Goal: Communication & Community: Share content

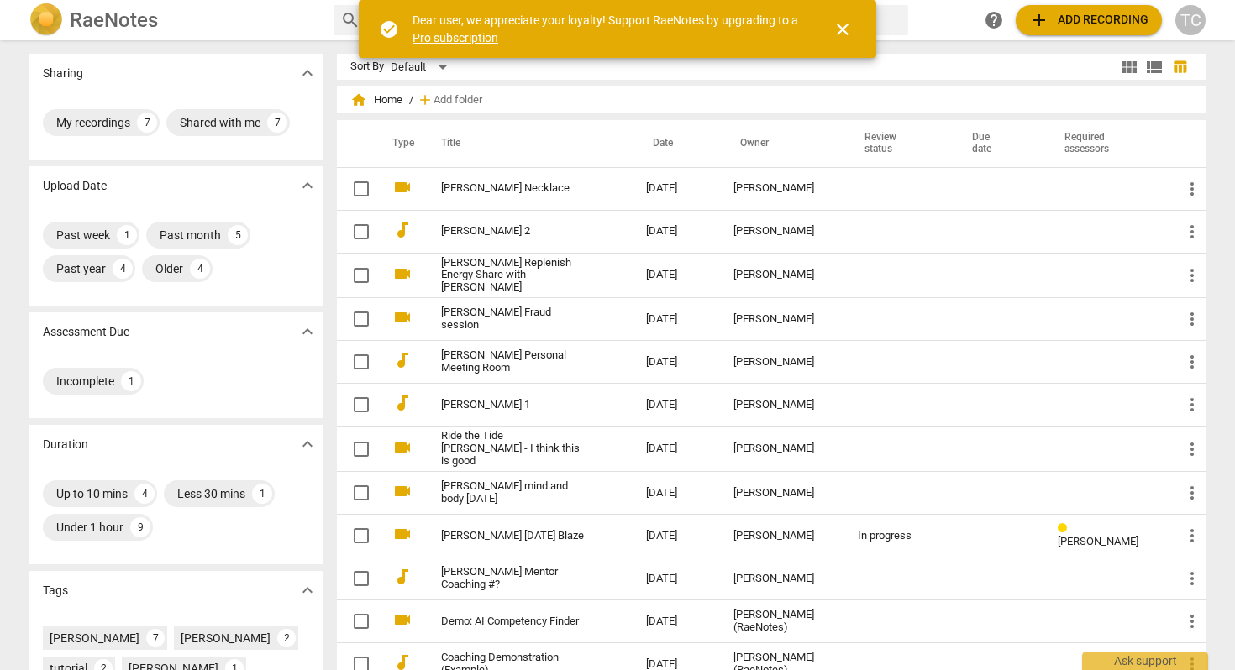
click at [1056, 16] on span "add Add recording" at bounding box center [1088, 20] width 119 height 20
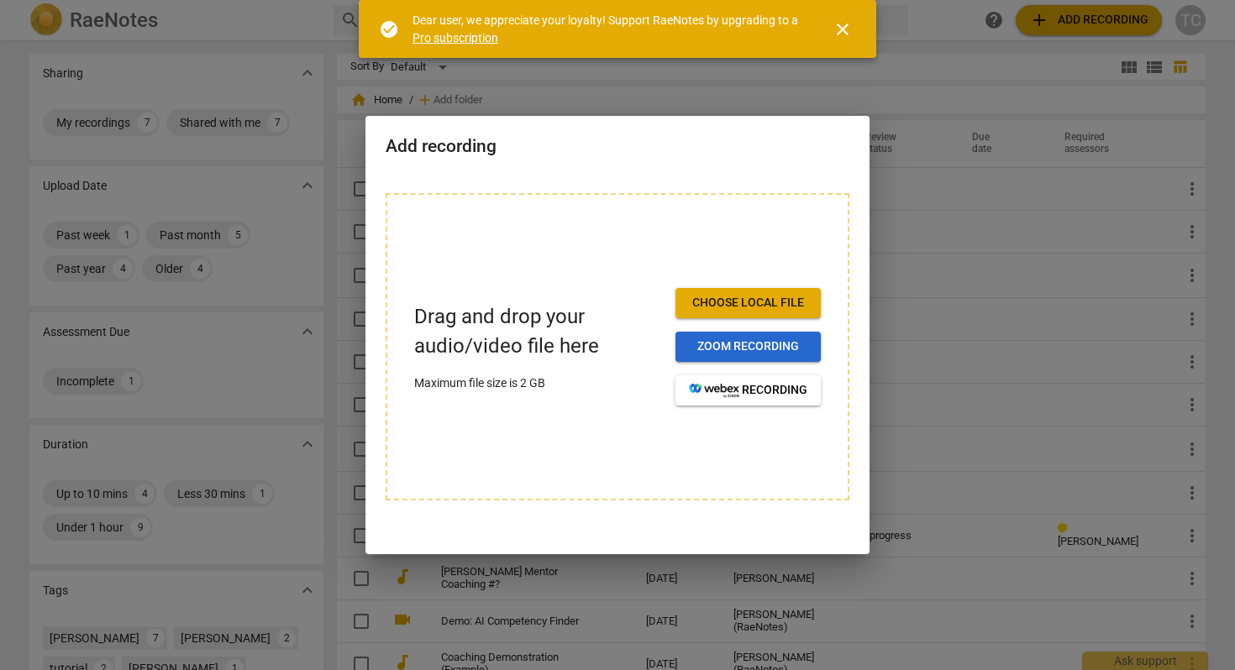
click at [731, 339] on span "Zoom recording" at bounding box center [748, 347] width 118 height 17
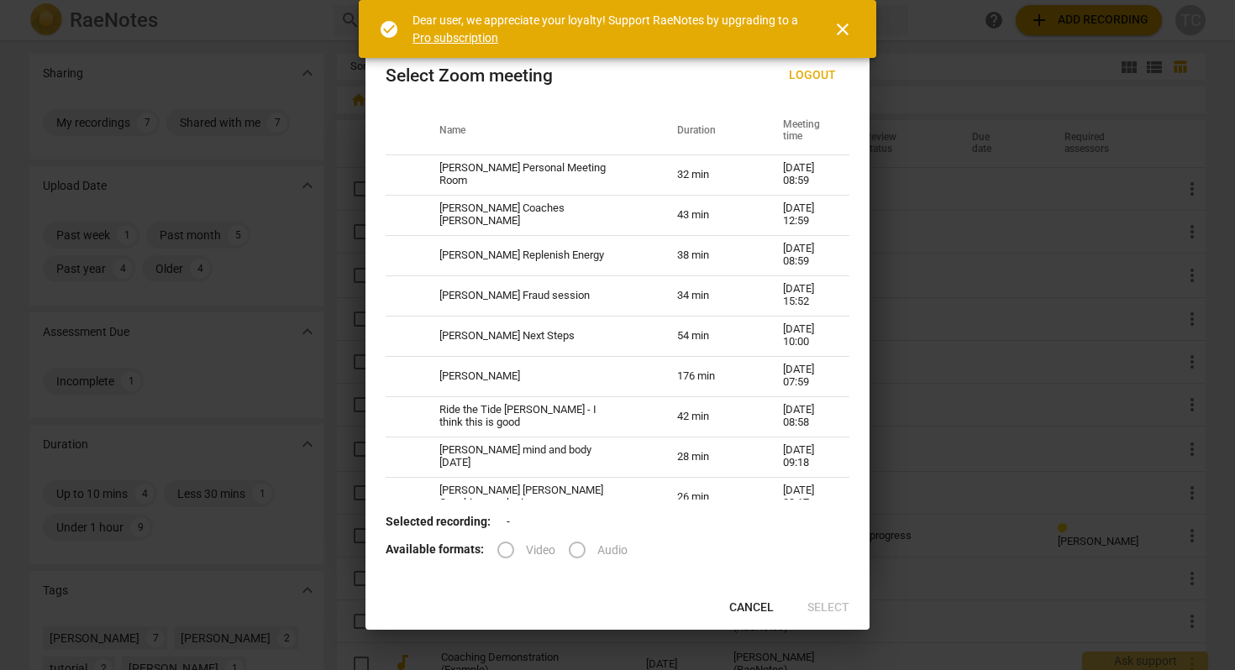
click at [740, 602] on span "Cancel" at bounding box center [751, 608] width 45 height 17
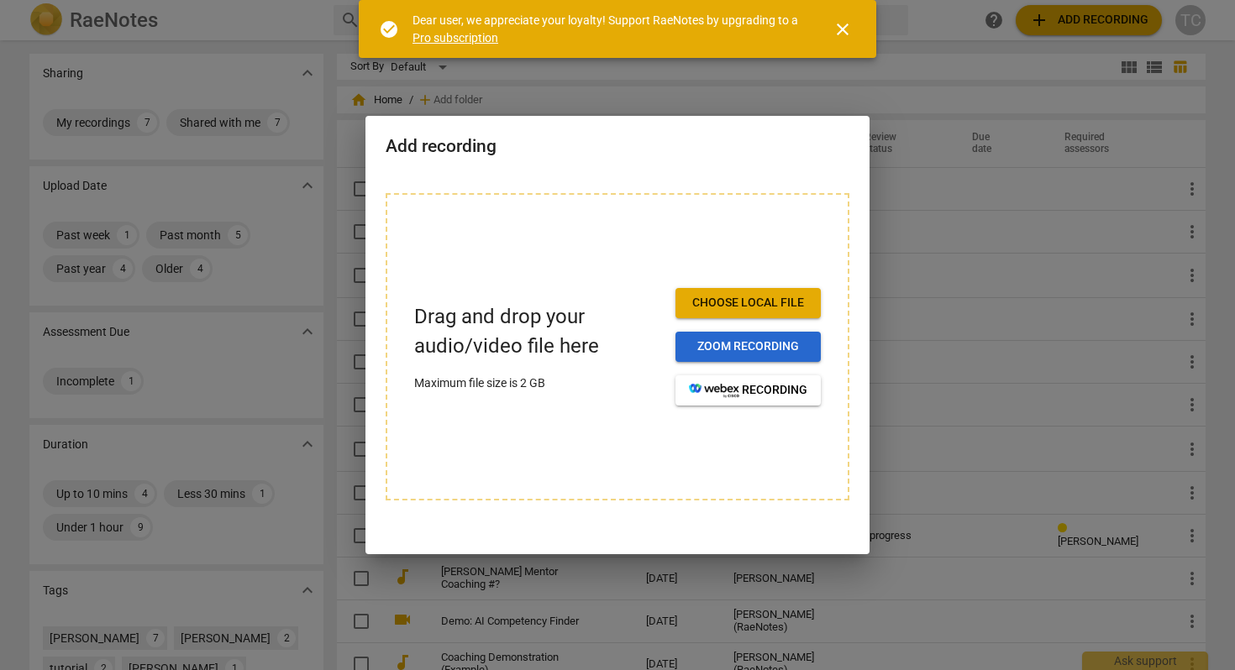
click at [732, 342] on span "Zoom recording" at bounding box center [748, 347] width 118 height 17
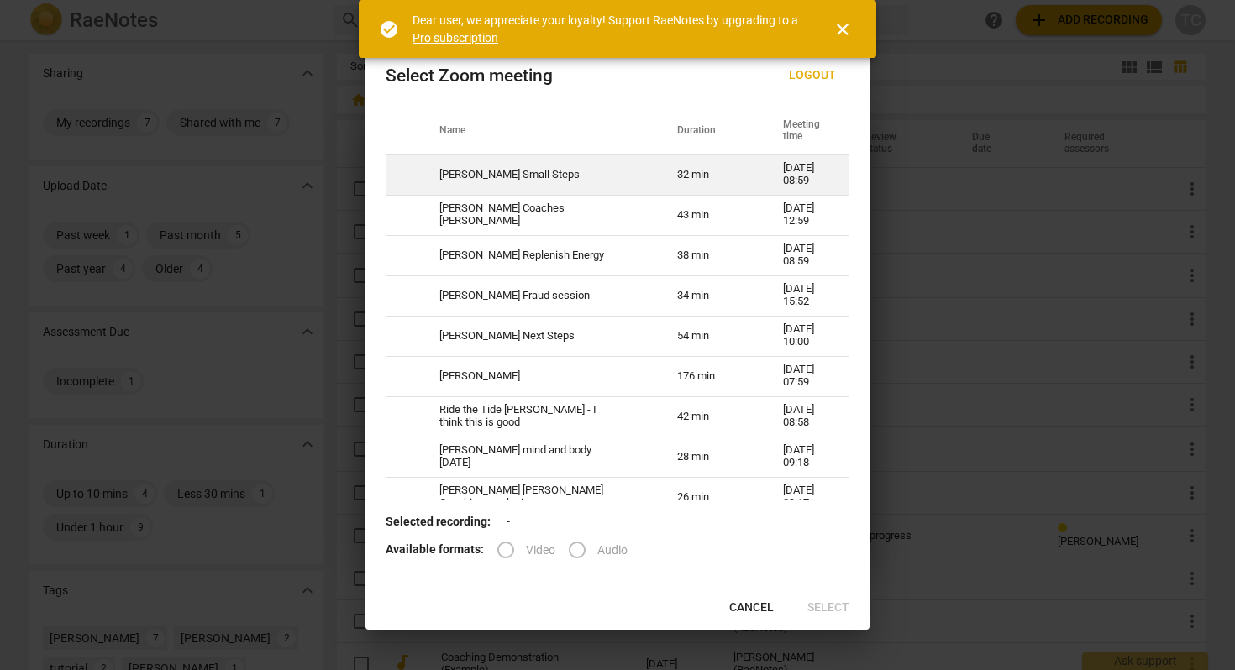
click at [570, 173] on td "[PERSON_NAME] Small Steps" at bounding box center [538, 175] width 238 height 40
radio input "true"
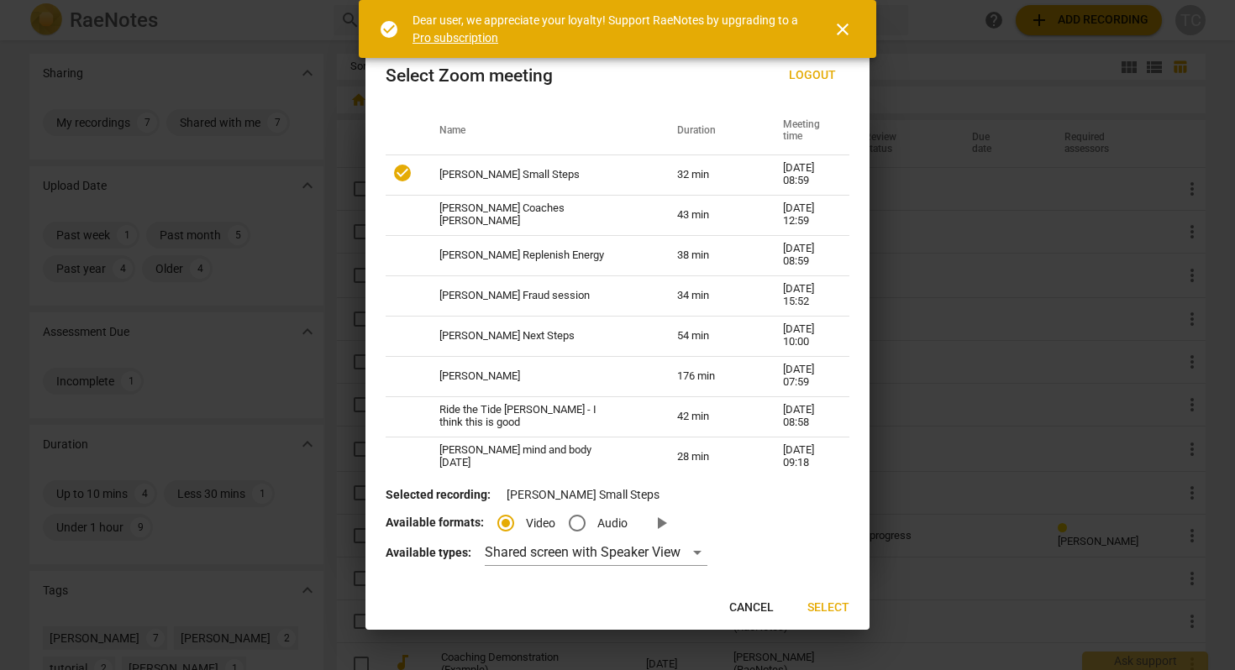
click at [836, 604] on span "Select" at bounding box center [828, 608] width 42 height 17
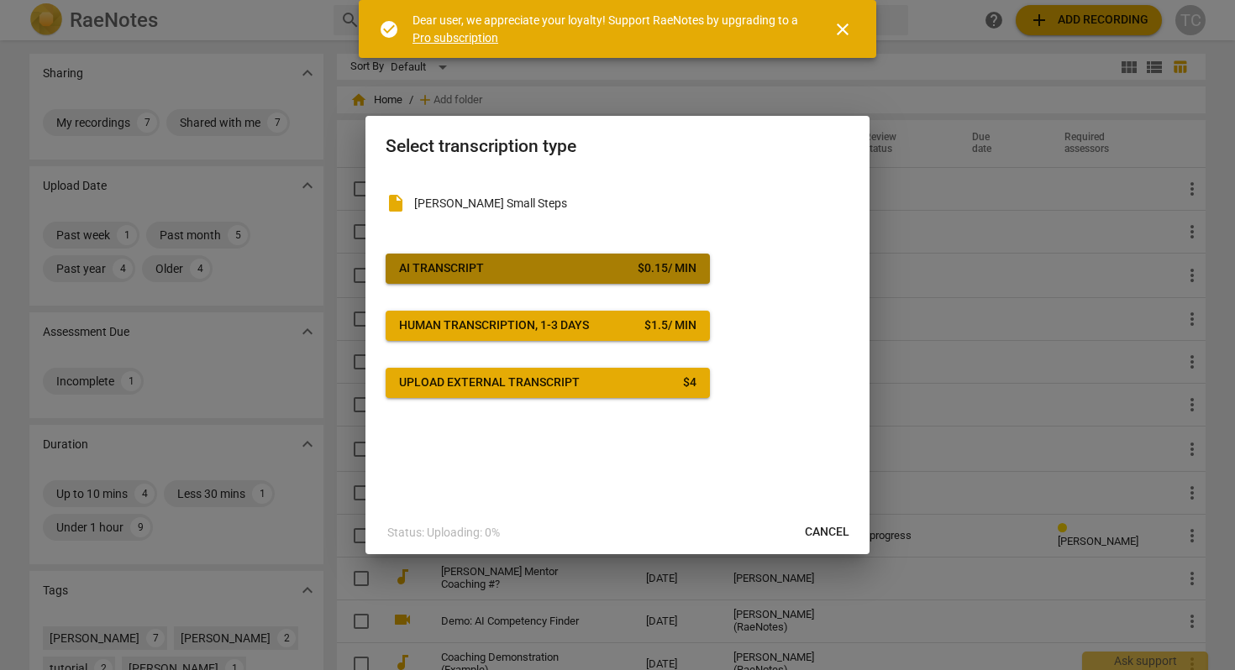
click at [540, 264] on span "AI Transcript $ 0.15 / min" at bounding box center [547, 268] width 297 height 17
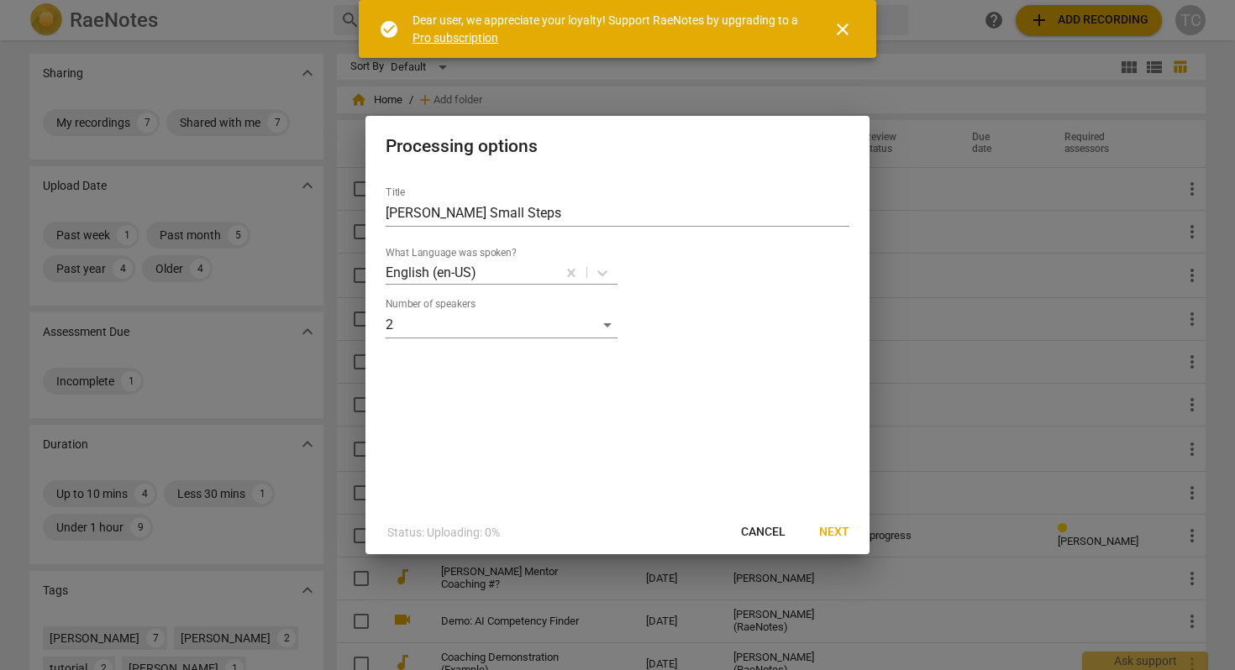
click at [839, 525] on span "Next" at bounding box center [834, 532] width 30 height 17
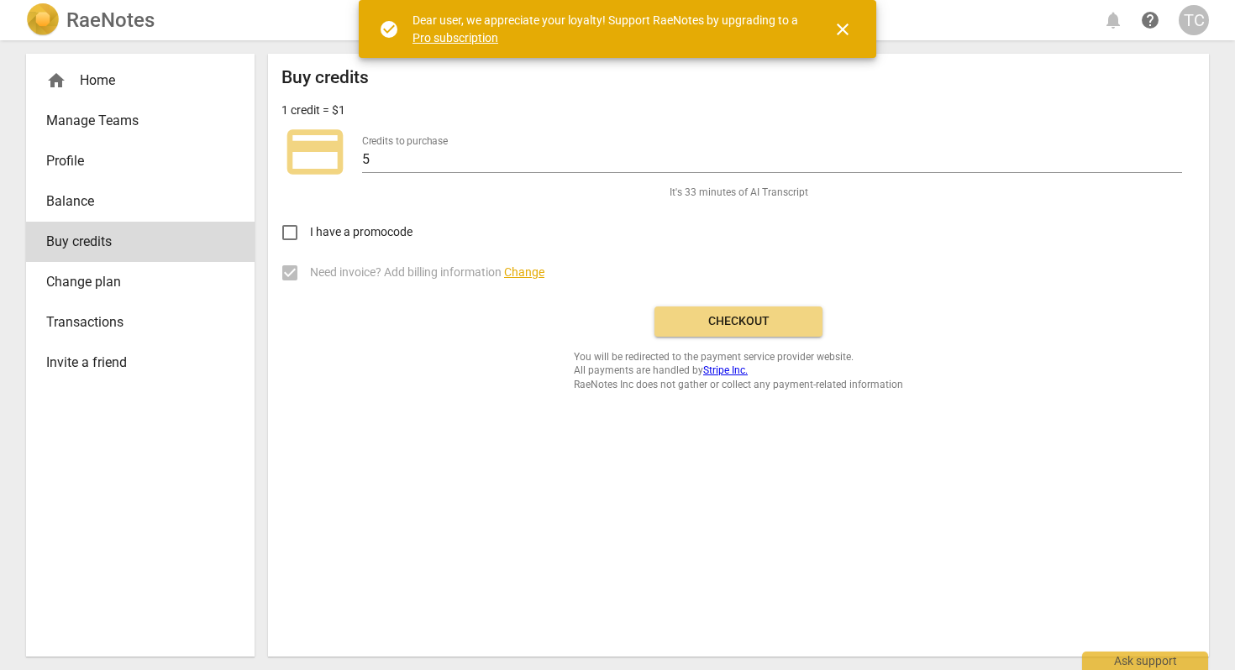
click at [741, 322] on span "Checkout" at bounding box center [738, 321] width 141 height 17
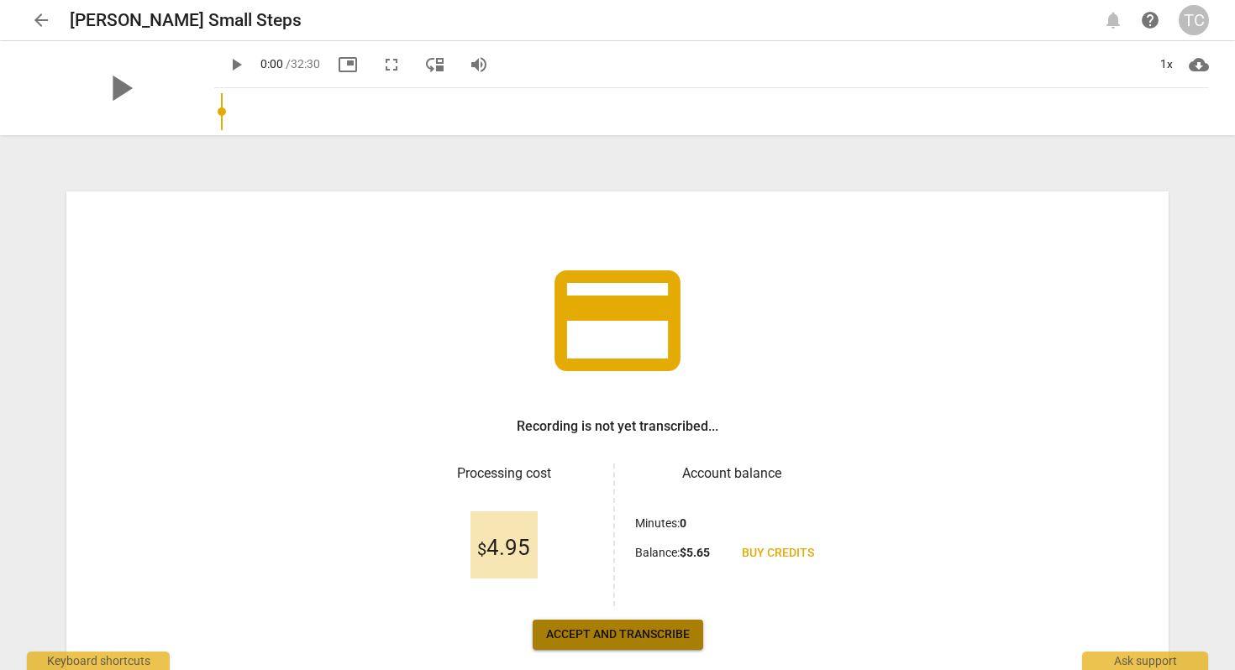
click at [620, 633] on span "Accept and transcribe" at bounding box center [618, 635] width 144 height 17
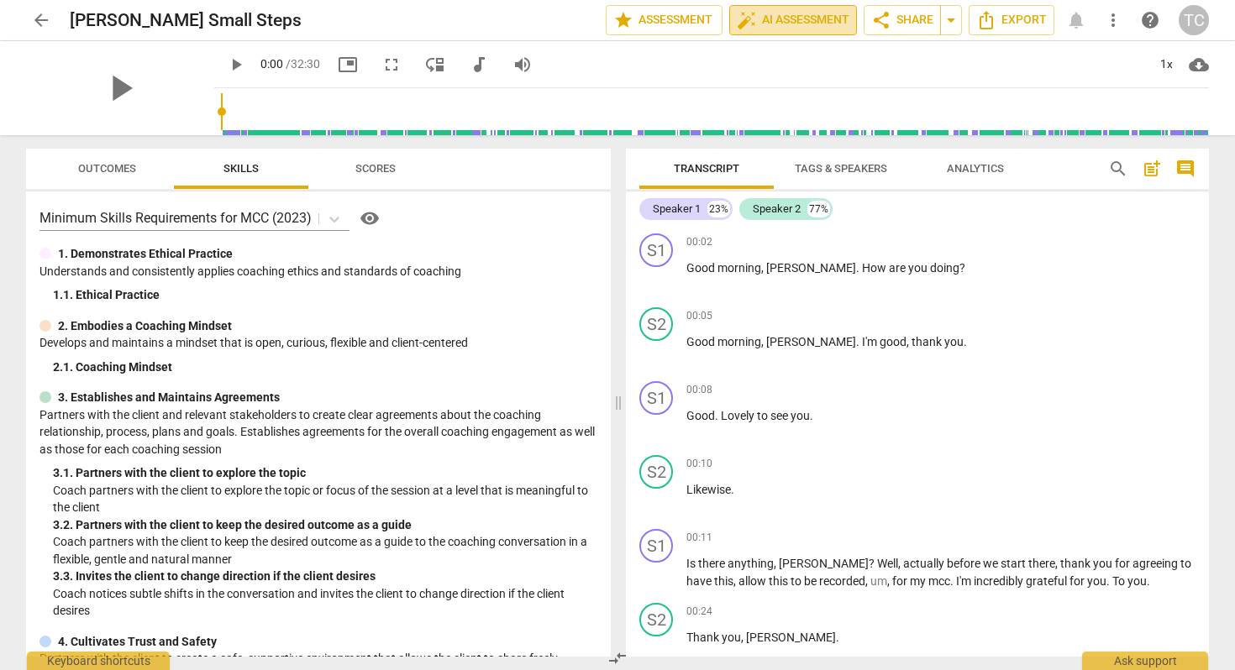
click at [763, 18] on span "auto_fix_high AI Assessment" at bounding box center [793, 20] width 113 height 20
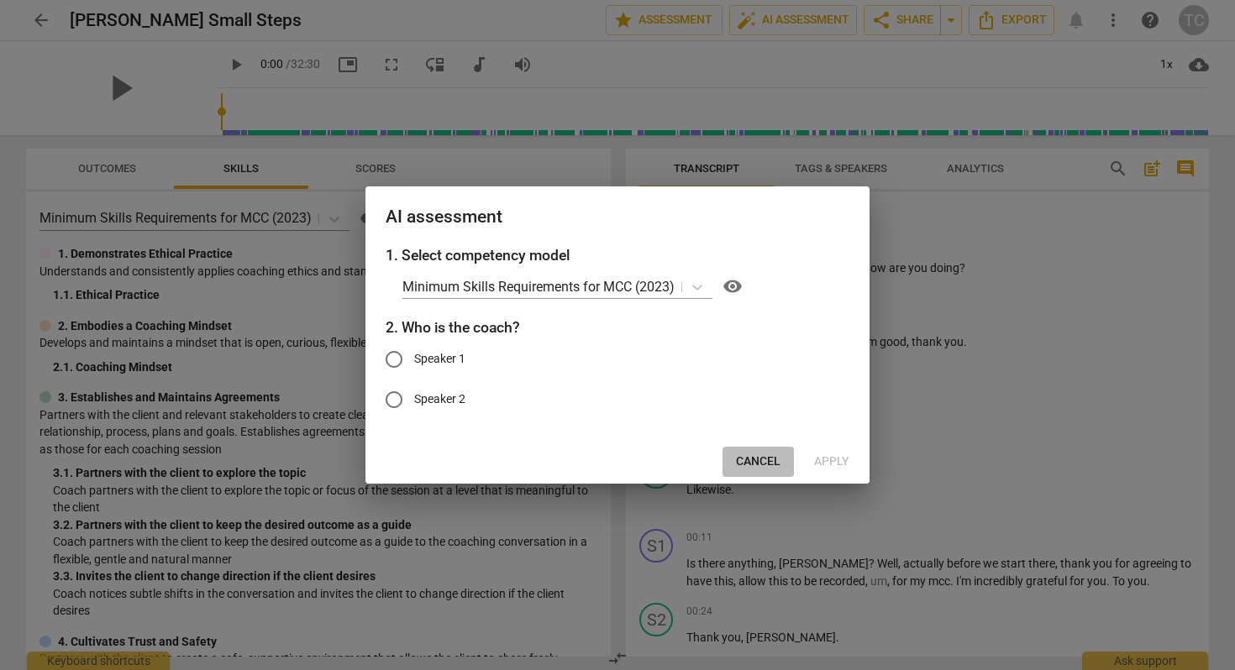
click at [765, 464] on span "Cancel" at bounding box center [758, 462] width 45 height 17
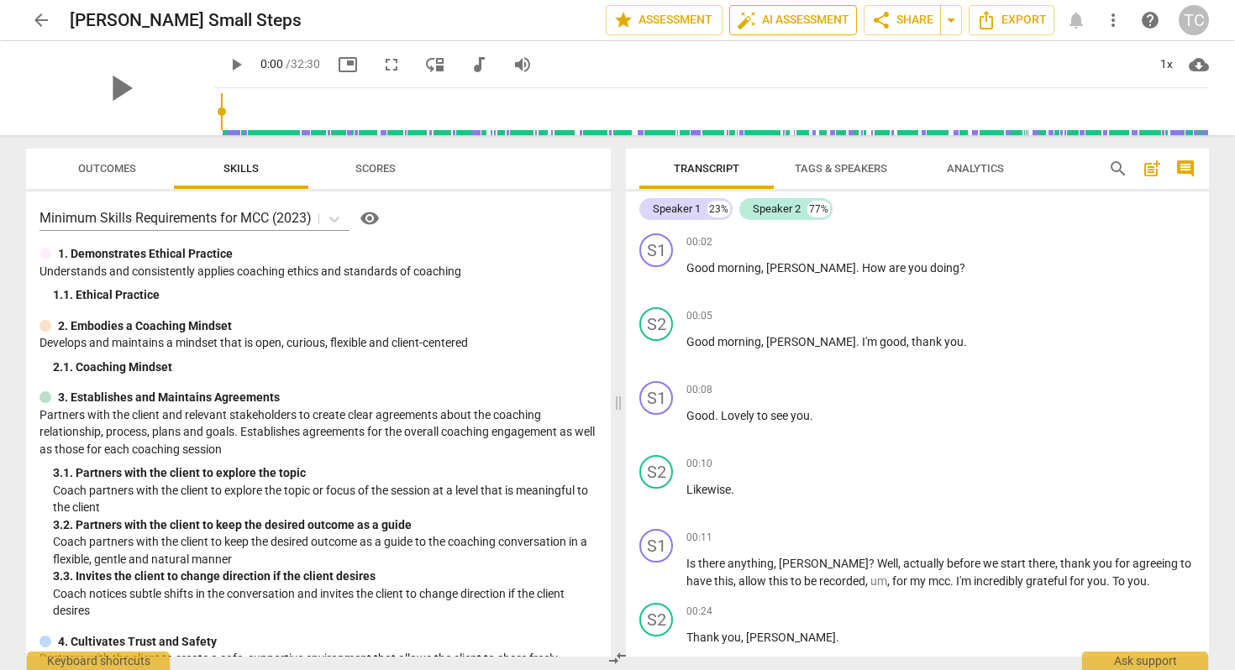
click at [785, 21] on span "auto_fix_high AI Assessment" at bounding box center [793, 20] width 113 height 20
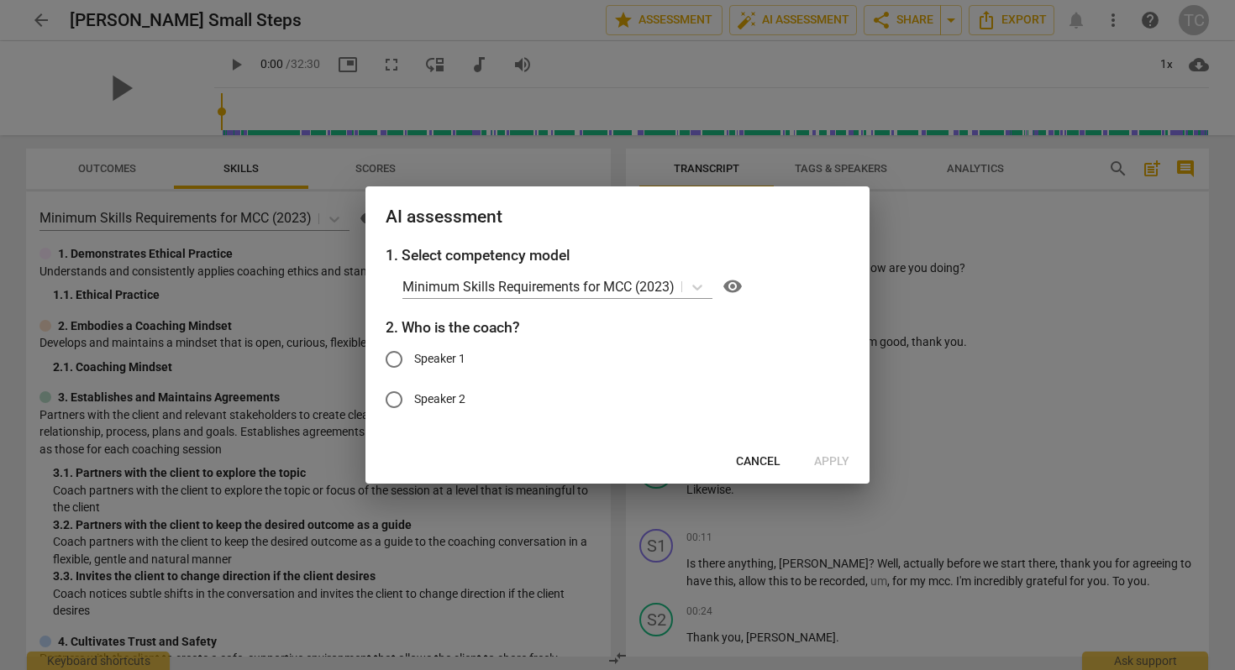
click at [401, 355] on input "Speaker 1" at bounding box center [394, 359] width 40 height 40
radio input "true"
click at [830, 460] on span "Apply" at bounding box center [831, 462] width 35 height 17
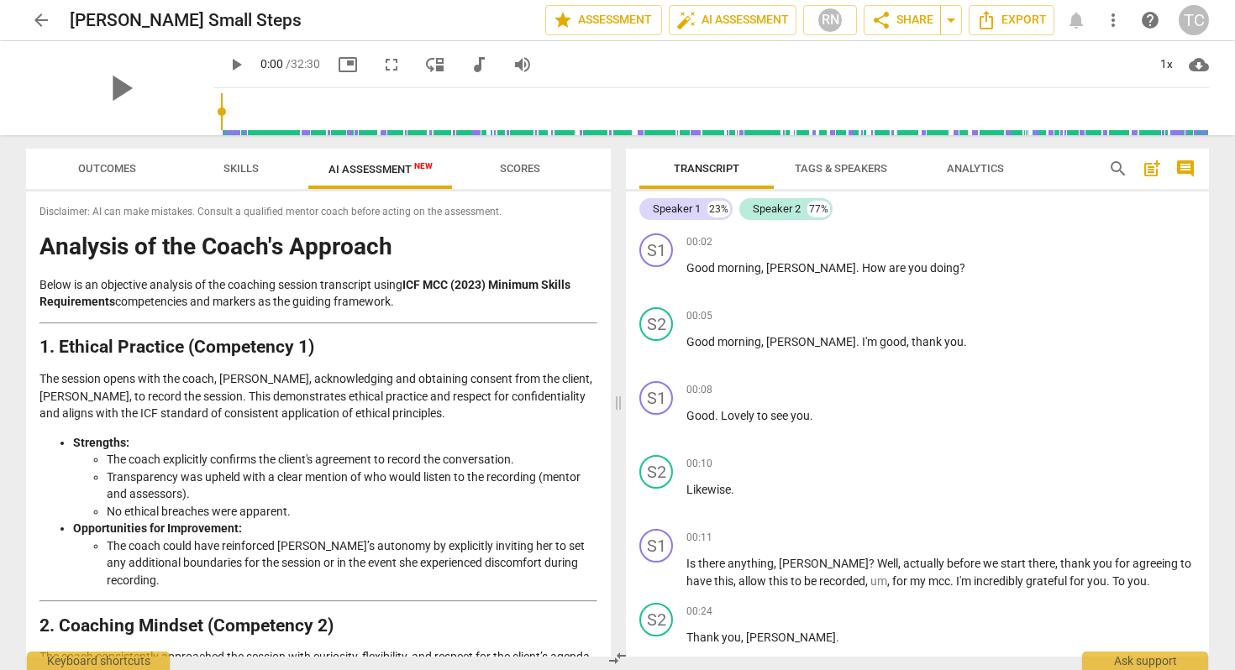
click at [354, 160] on span "AI Assessment New" at bounding box center [380, 168] width 144 height 25
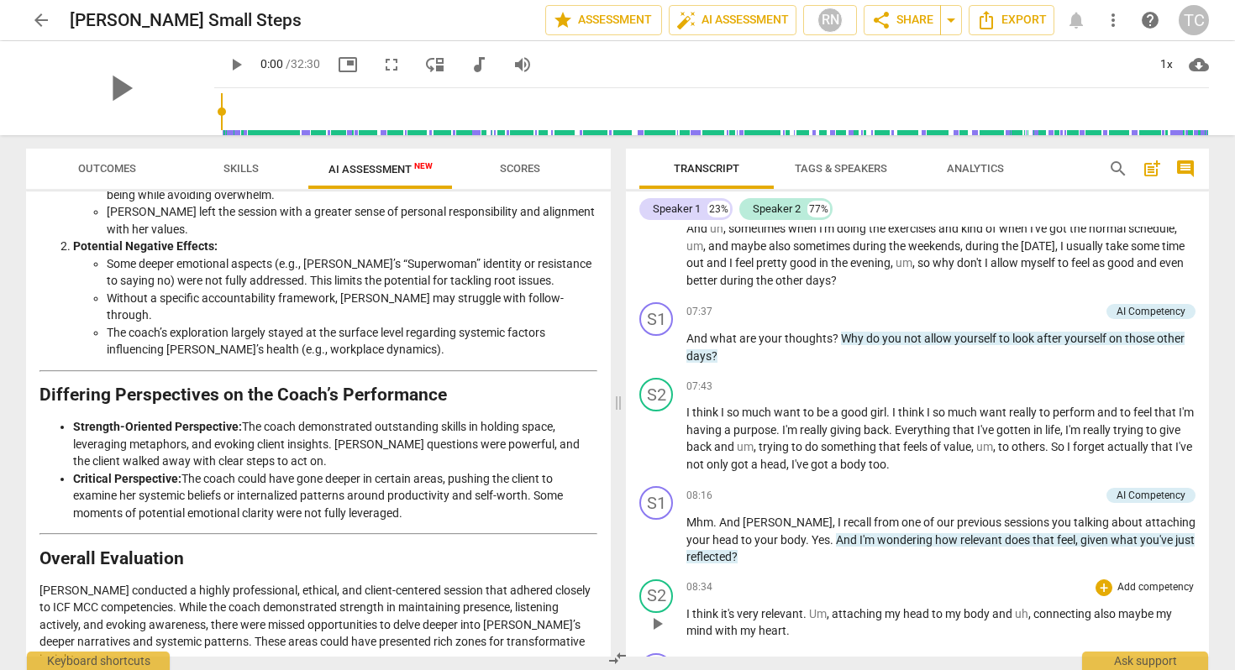
scroll to position [2159, 0]
click at [42, 22] on span "arrow_back" at bounding box center [41, 20] width 20 height 20
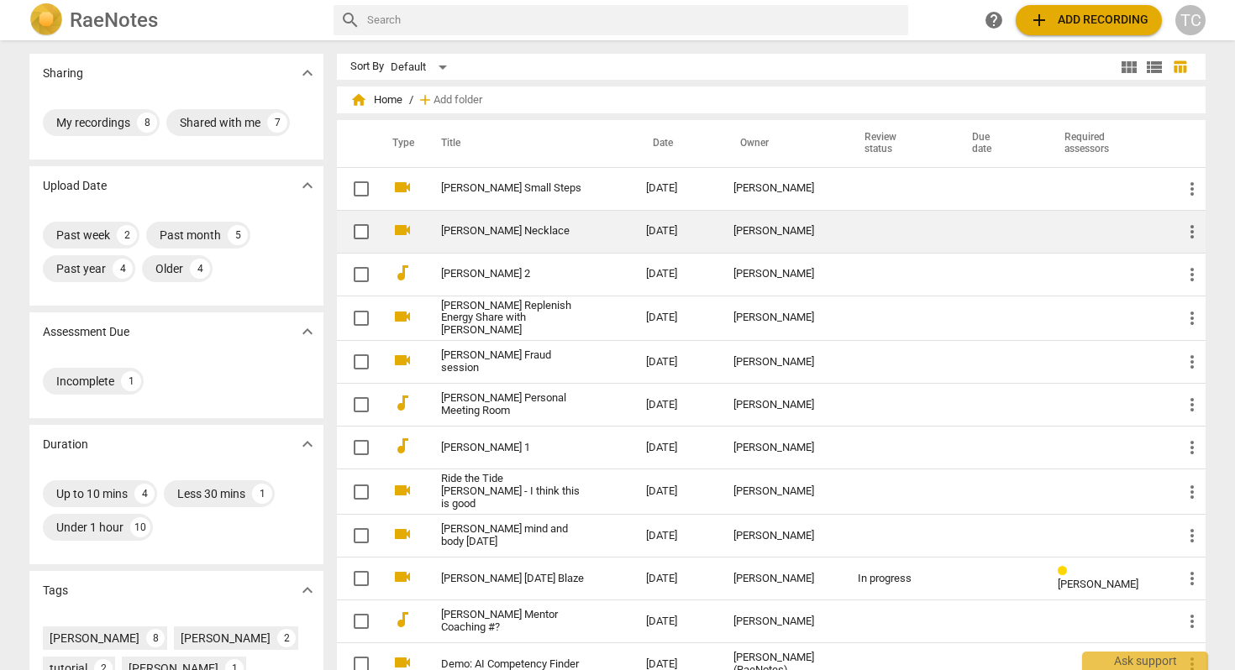
click at [511, 231] on link "[PERSON_NAME] Necklace" at bounding box center [513, 231] width 144 height 13
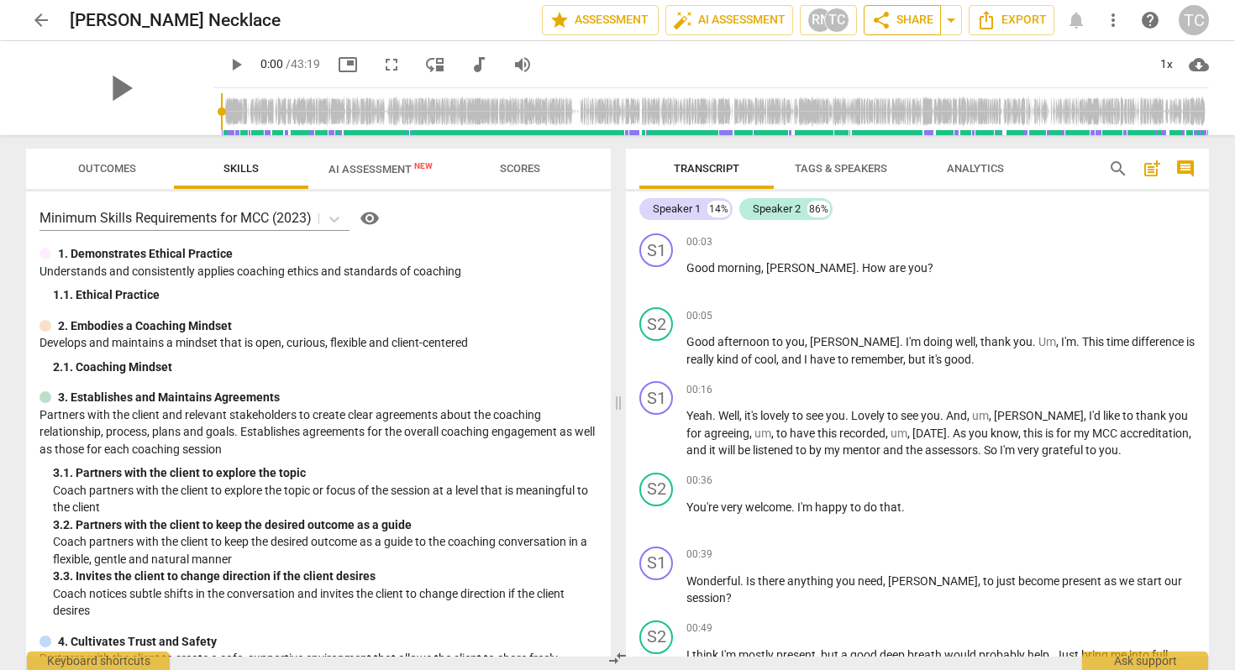
click at [902, 15] on span "share Share" at bounding box center [902, 20] width 62 height 20
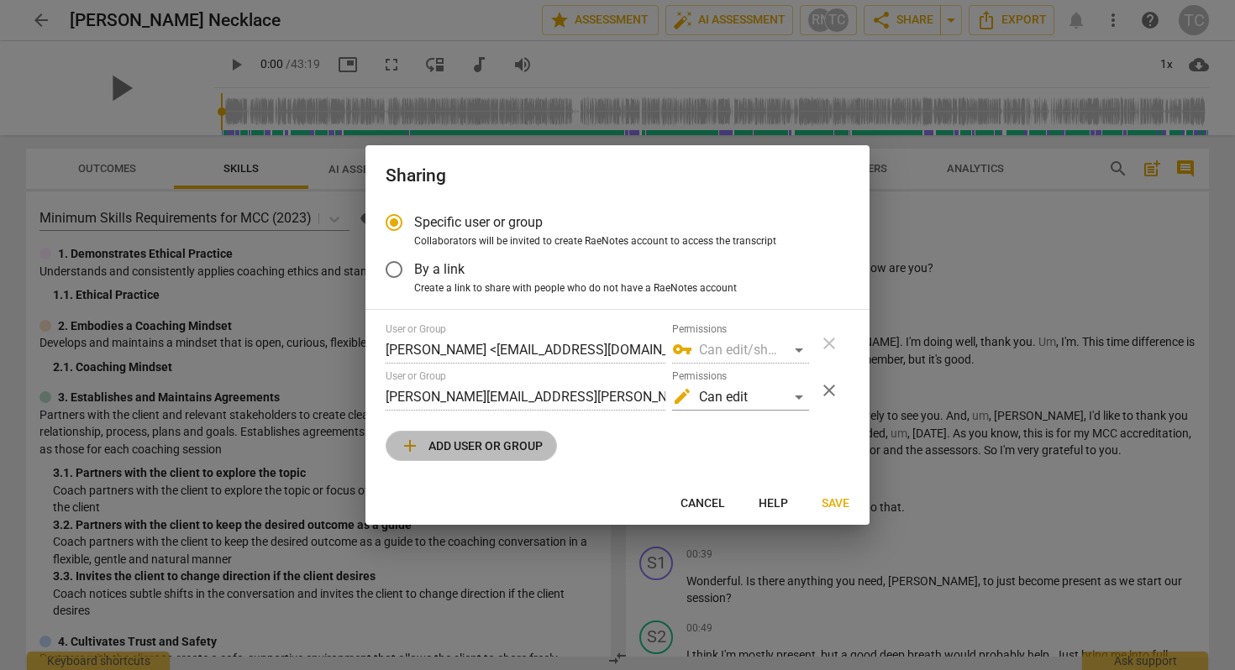
click at [516, 438] on span "add Add user or group" at bounding box center [471, 446] width 143 height 20
radio input "false"
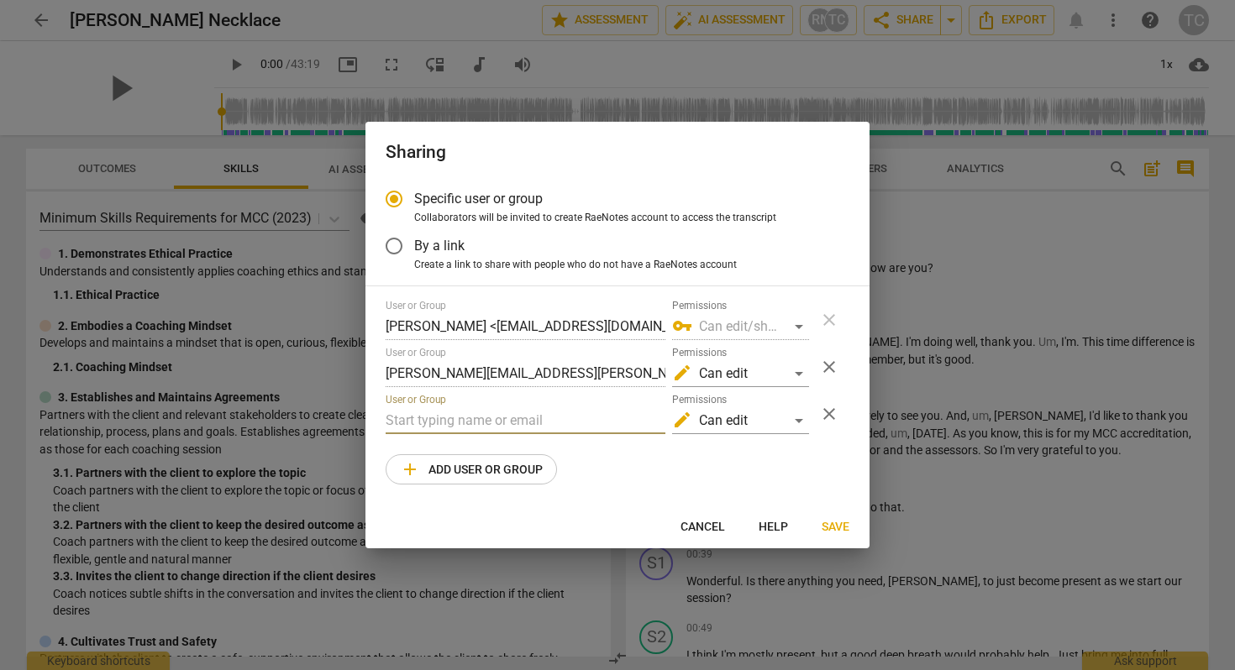
click at [512, 422] on input "text" at bounding box center [526, 420] width 280 height 27
type input "l"
click at [547, 426] on input "text" at bounding box center [526, 420] width 280 height 27
paste input "lyssa@lyssadehart.com"
type input "lyssa@lyssadehart.com"
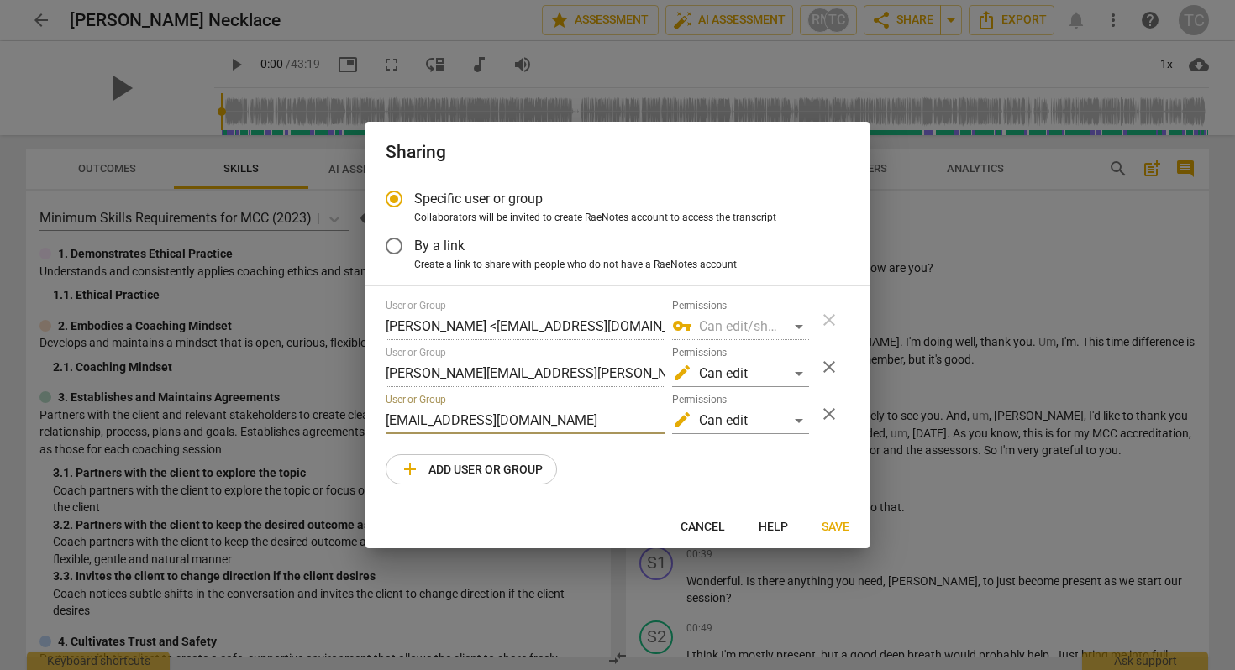
click at [837, 519] on span "Save" at bounding box center [836, 527] width 28 height 17
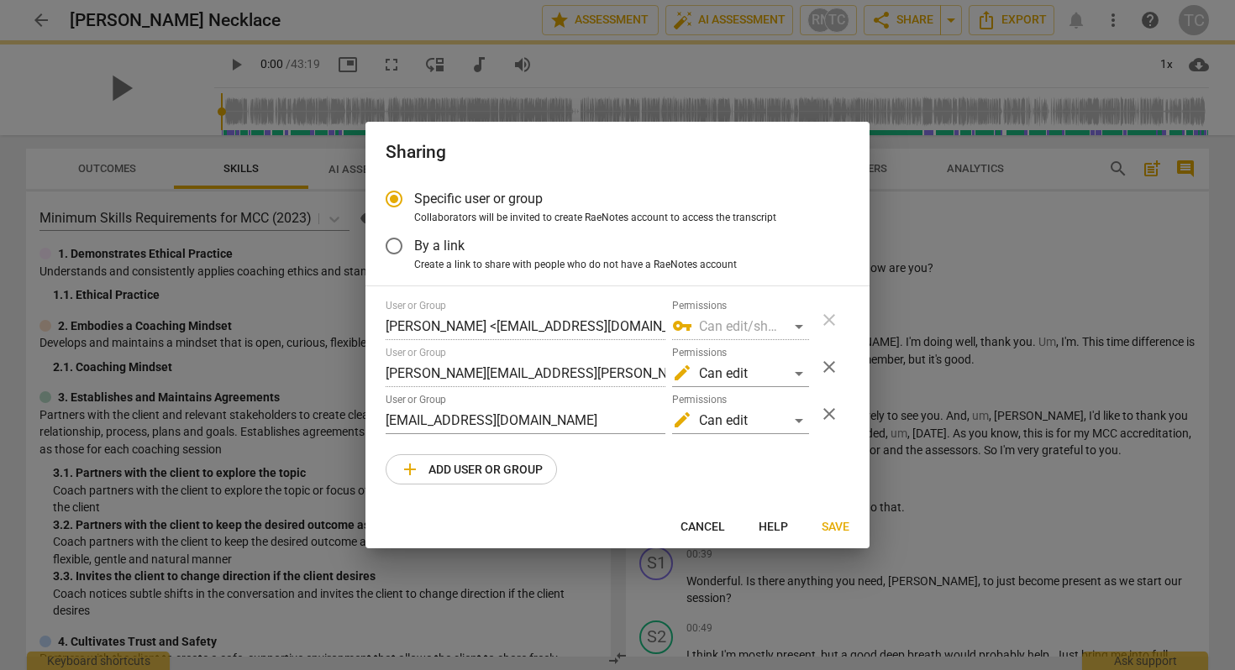
radio input "false"
type input "Lyssa deHart <lyssa@lyssadehart.com>"
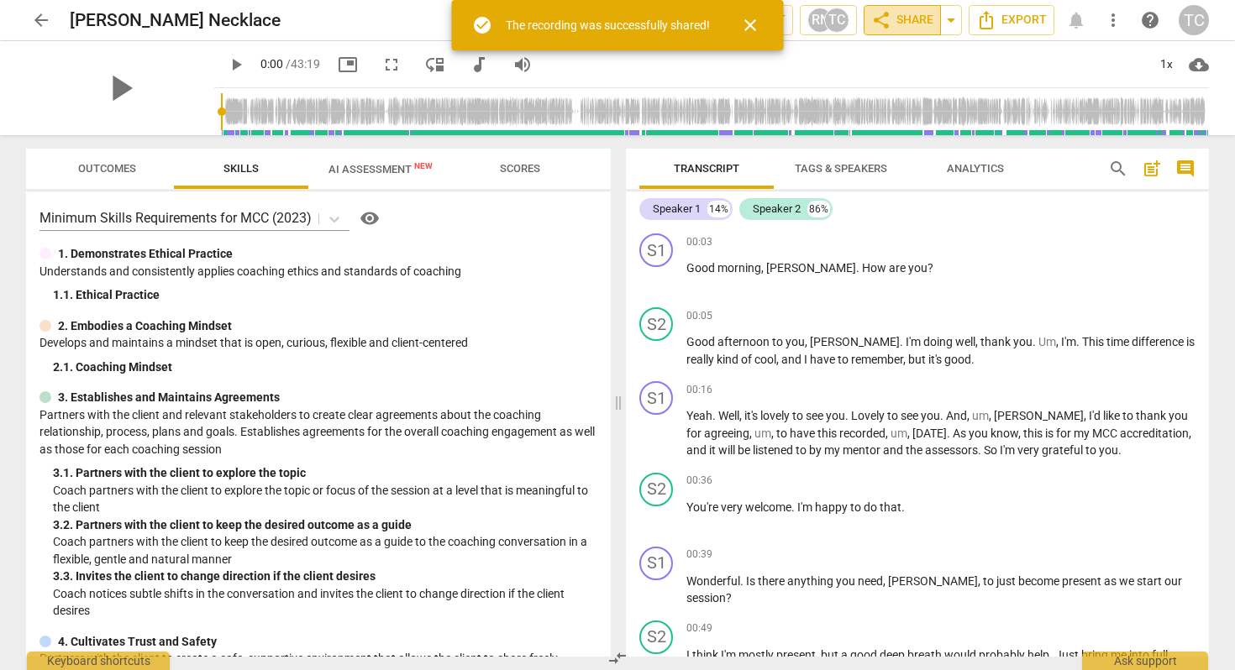
click at [892, 11] on span "share Share" at bounding box center [902, 20] width 62 height 20
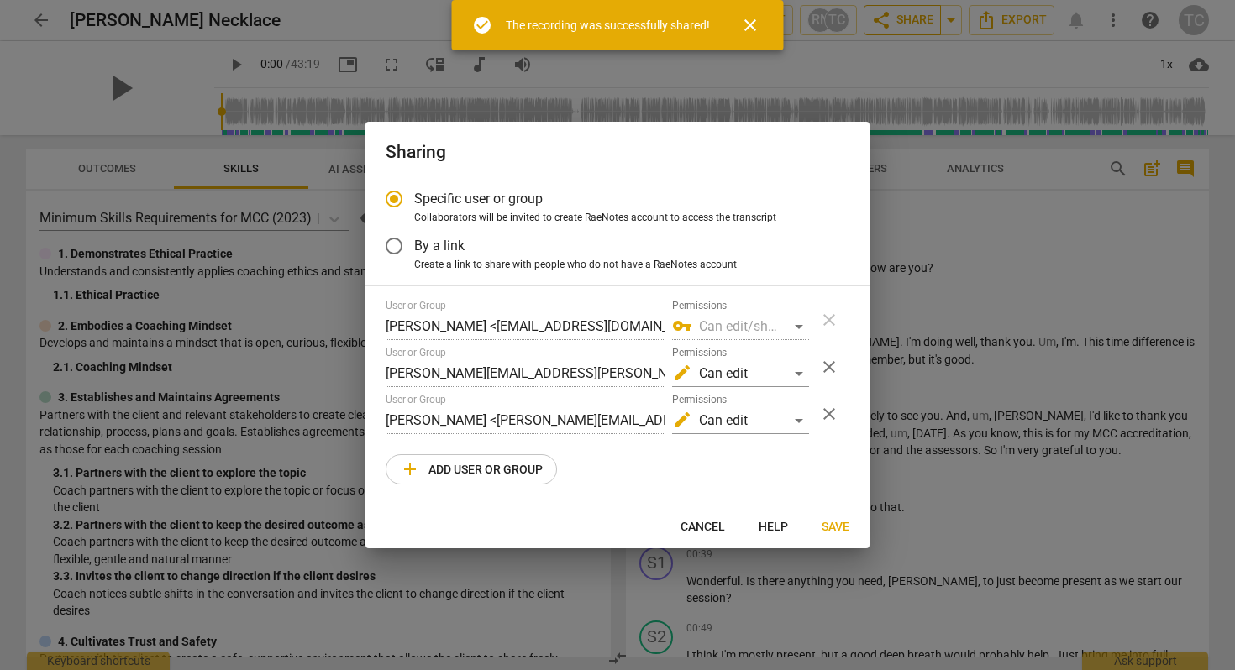
radio input "false"
click at [396, 241] on input "By a link" at bounding box center [394, 246] width 40 height 40
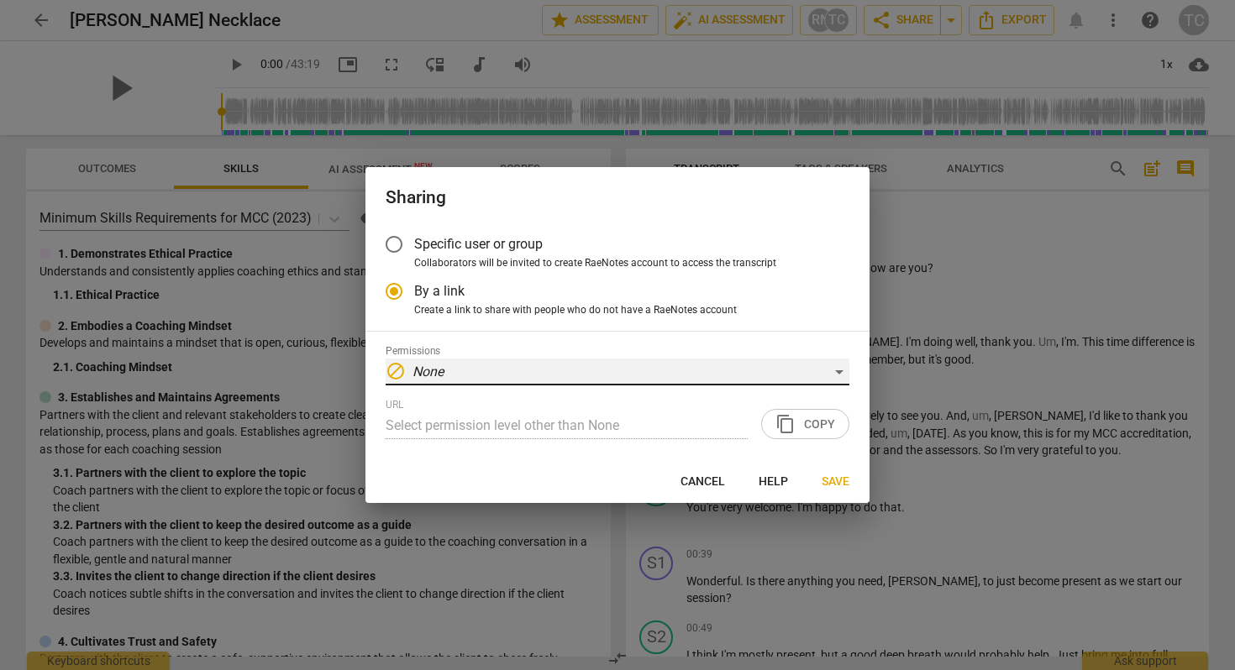
click at [830, 370] on div "block None" at bounding box center [618, 372] width 464 height 27
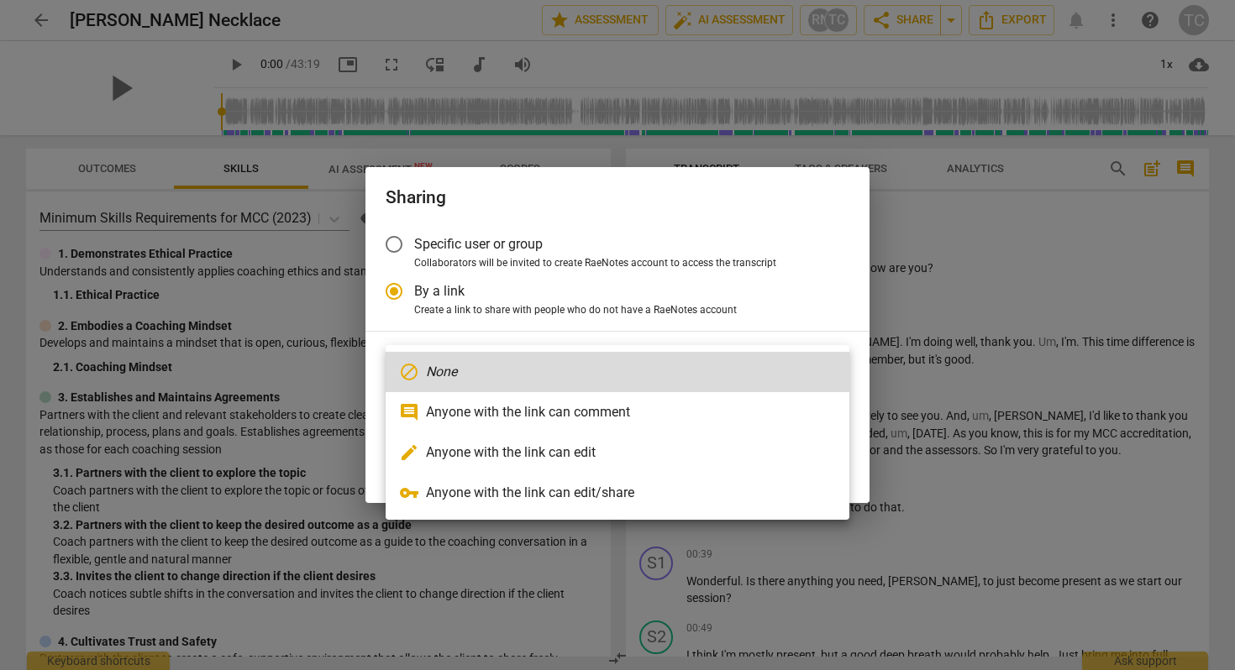
click at [724, 493] on li "vpn_key Anyone with the link can edit/share" at bounding box center [618, 493] width 464 height 40
radio input "false"
type input "https://app.raenotes.com/meeting/d6423726e61845ceaf435ab622cdafda"
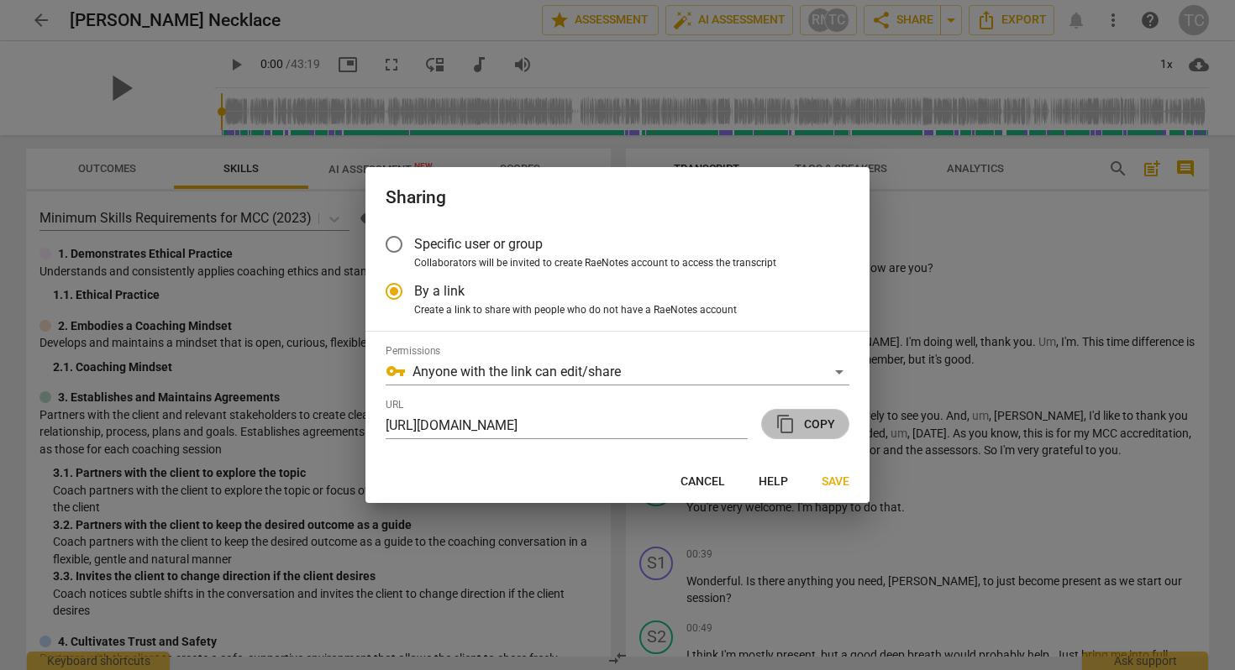
click at [818, 422] on span "content_copy Copy" at bounding box center [805, 424] width 60 height 20
click at [835, 480] on span "Save" at bounding box center [836, 482] width 28 height 17
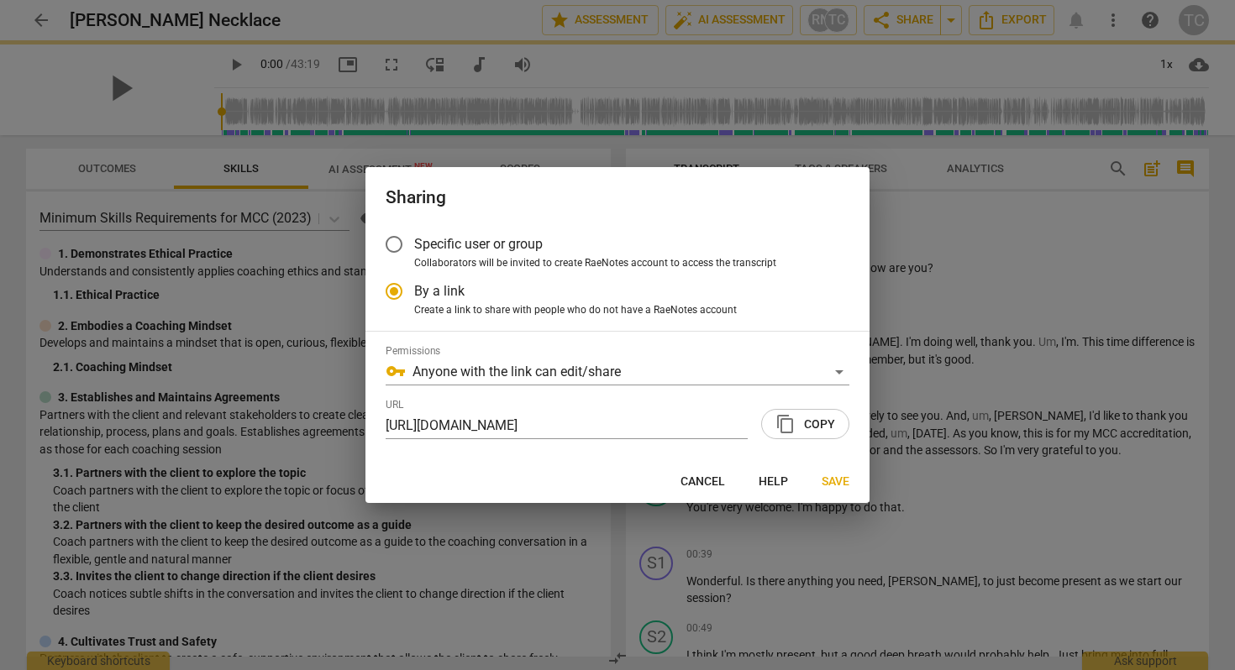
click at [833, 479] on span "Save" at bounding box center [836, 482] width 28 height 17
radio input "false"
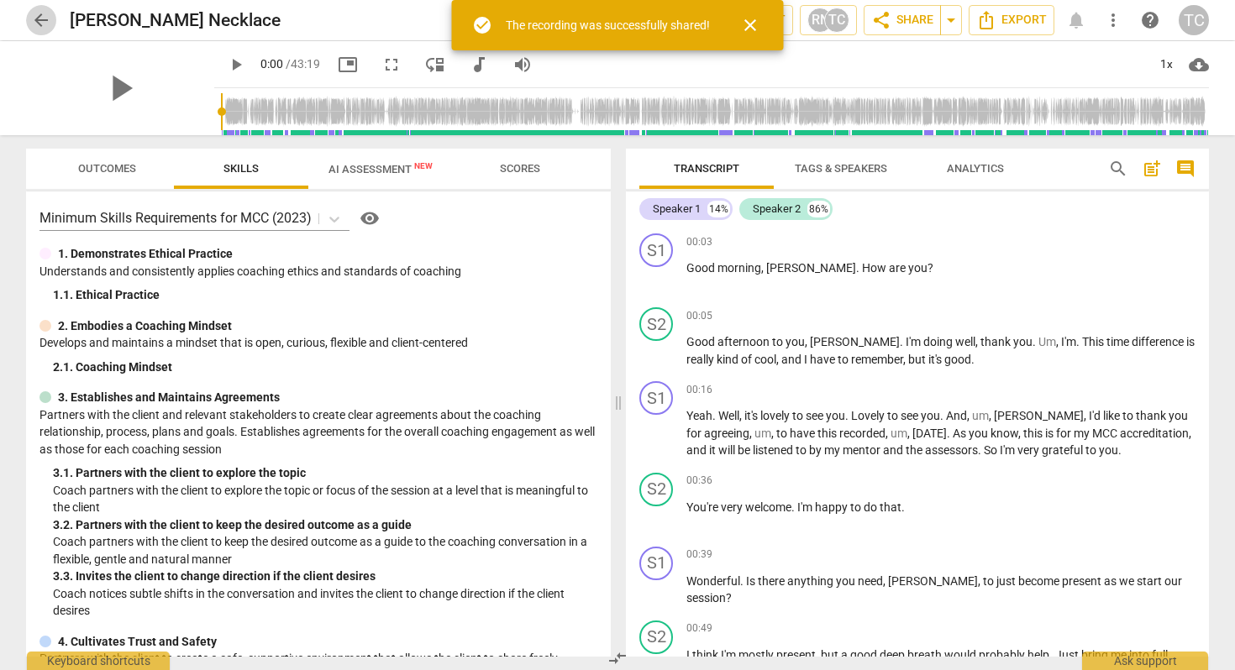
click at [39, 17] on span "arrow_back" at bounding box center [41, 20] width 20 height 20
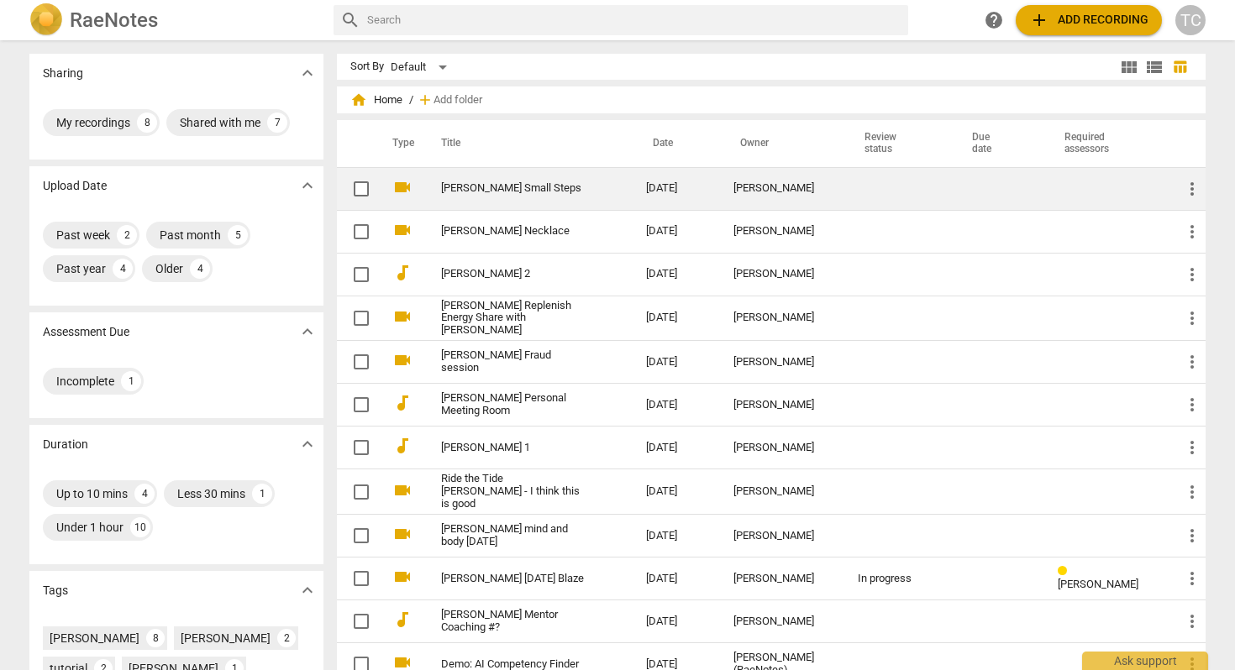
click at [465, 176] on td "[PERSON_NAME] Small Steps" at bounding box center [527, 188] width 212 height 43
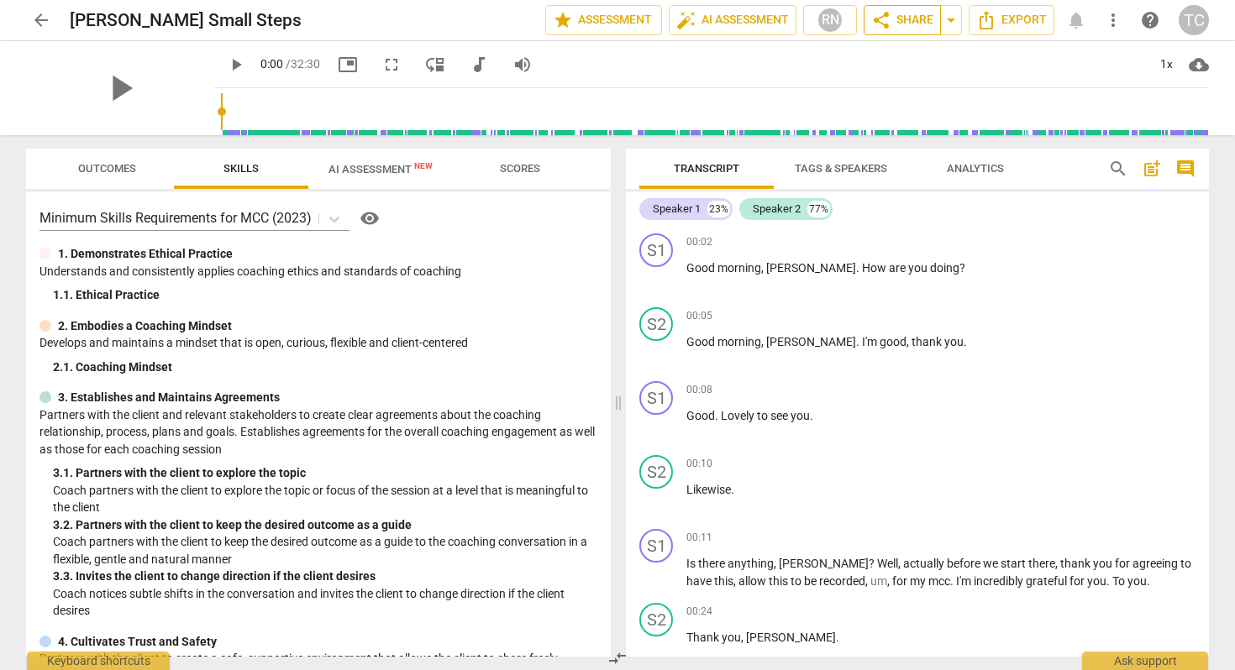
click at [897, 21] on span "share Share" at bounding box center [902, 20] width 62 height 20
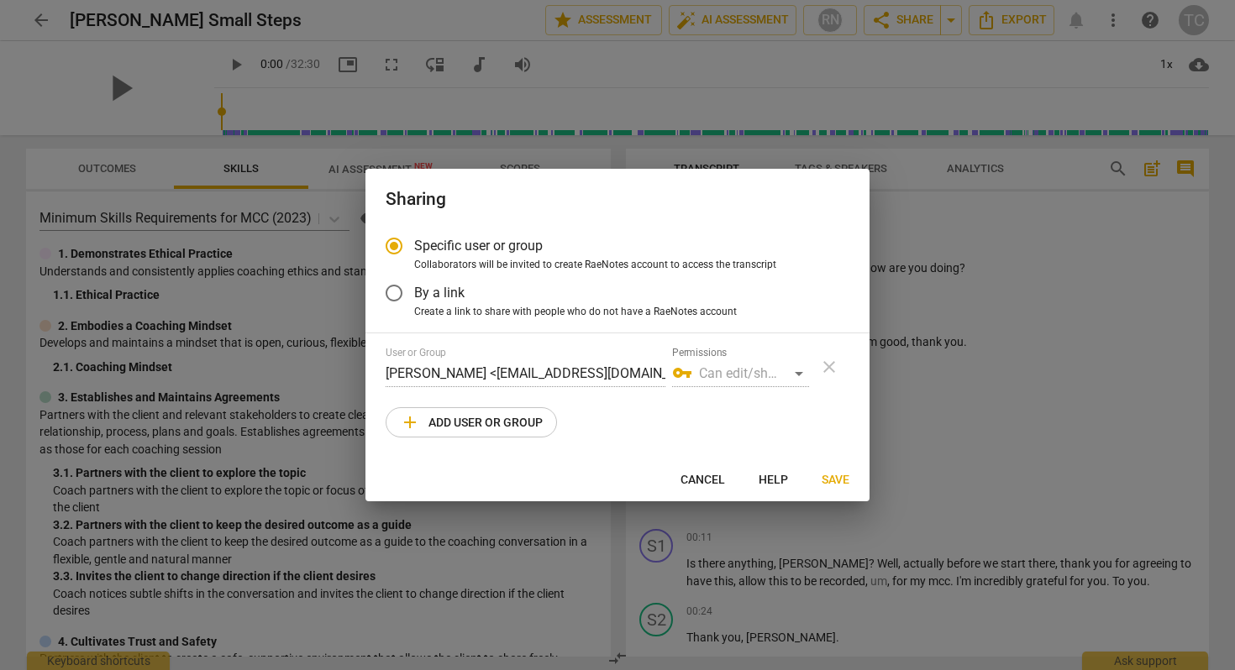
click at [493, 410] on button "add Add user or group" at bounding box center [471, 422] width 171 height 30
radio input "false"
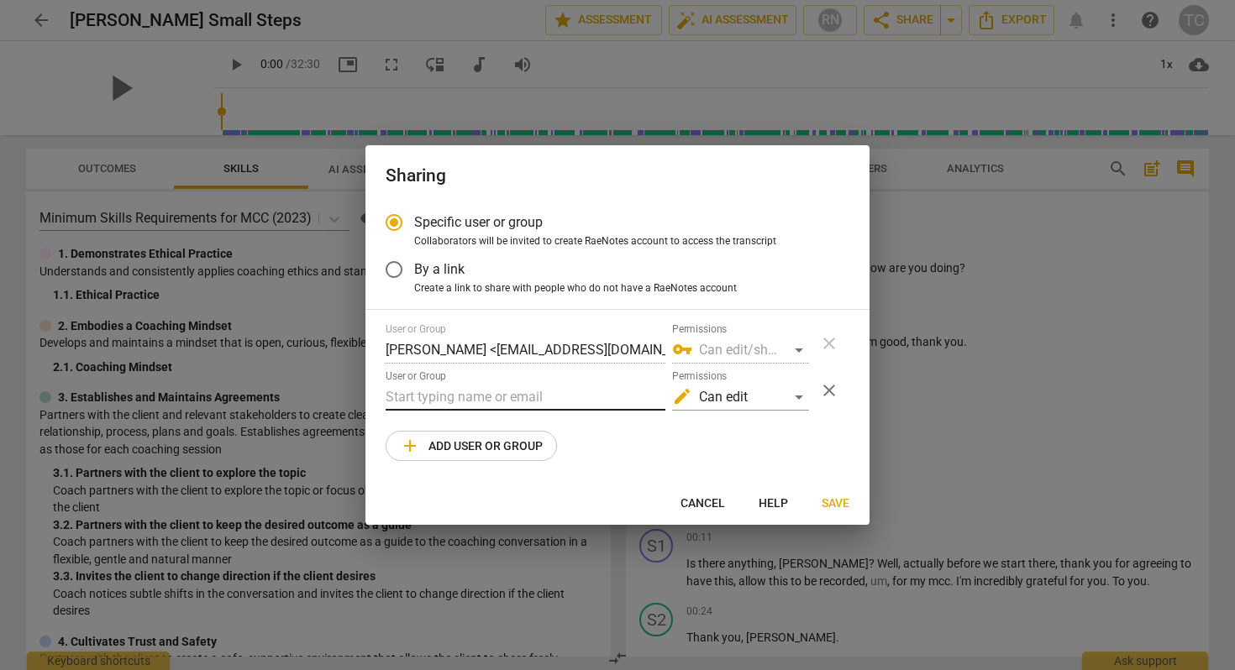
click at [493, 395] on input "text" at bounding box center [526, 397] width 280 height 27
type input "l"
paste input "https://app.raenotes.com/meeting/d6423726e61845ceaf435ab622cdafda"
type input "h"
click at [528, 389] on input "text" at bounding box center [526, 397] width 280 height 27
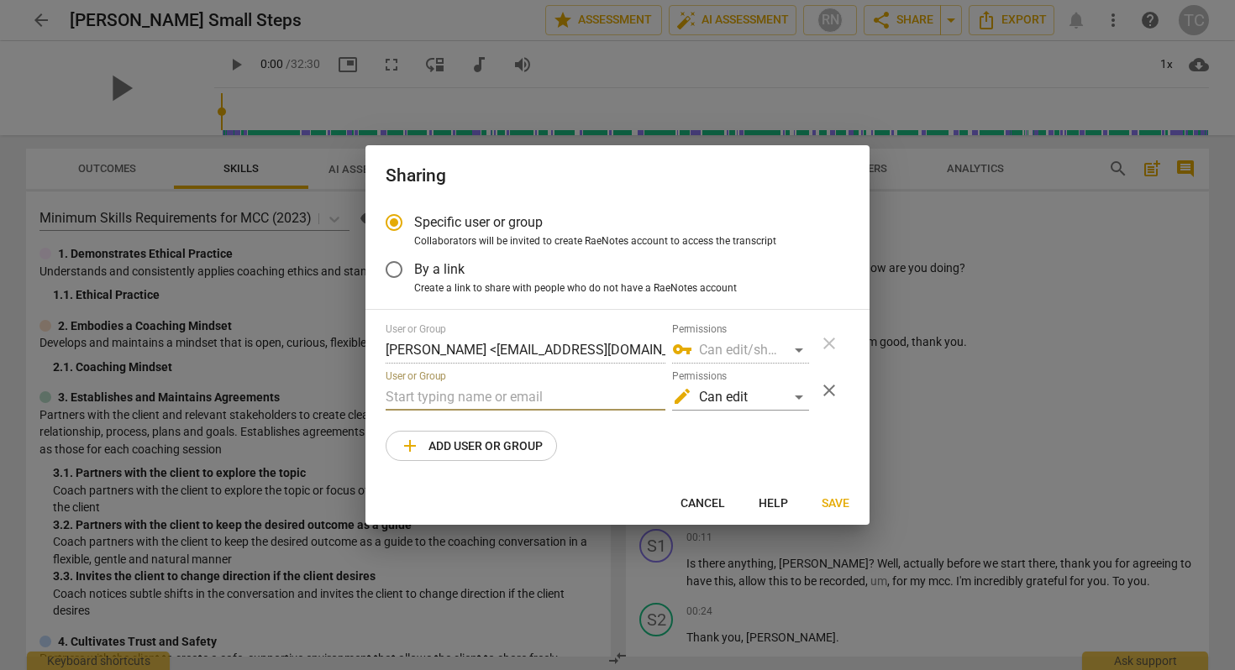
paste input "lyssa@lyssadehart.com"
type input "lyssa@lyssadehart.com"
click at [845, 500] on span "Save" at bounding box center [836, 504] width 28 height 17
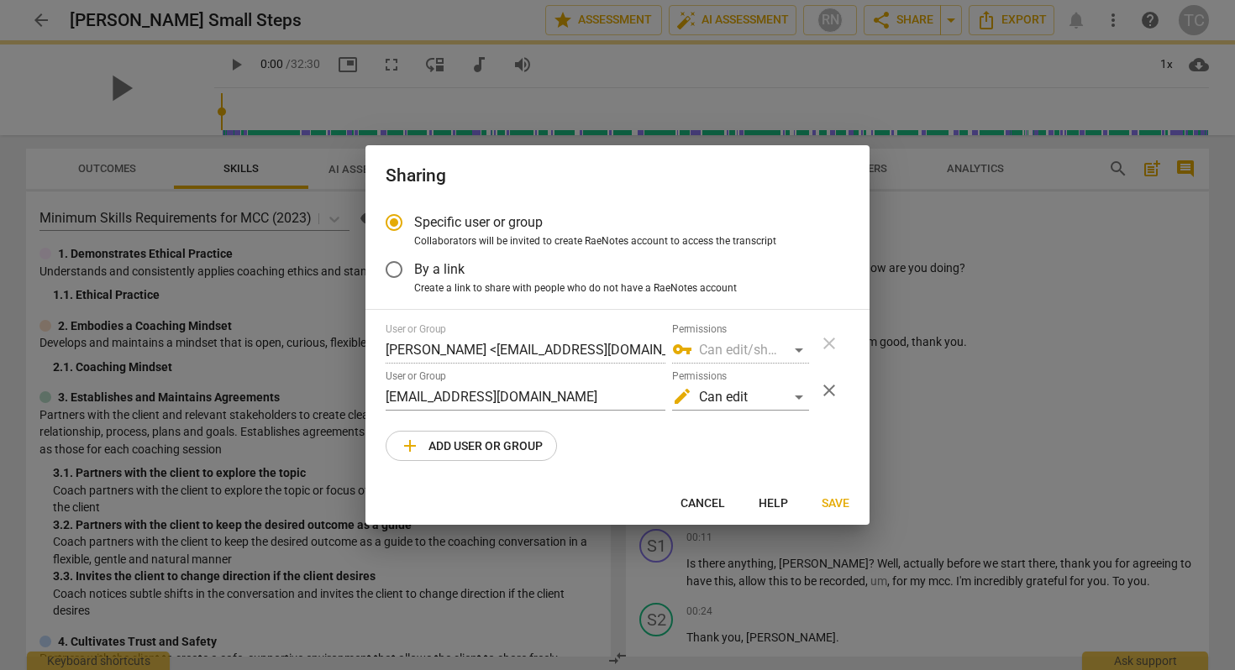
radio input "false"
type input "Lyssa deHart <lyssa@lyssadehart.com>"
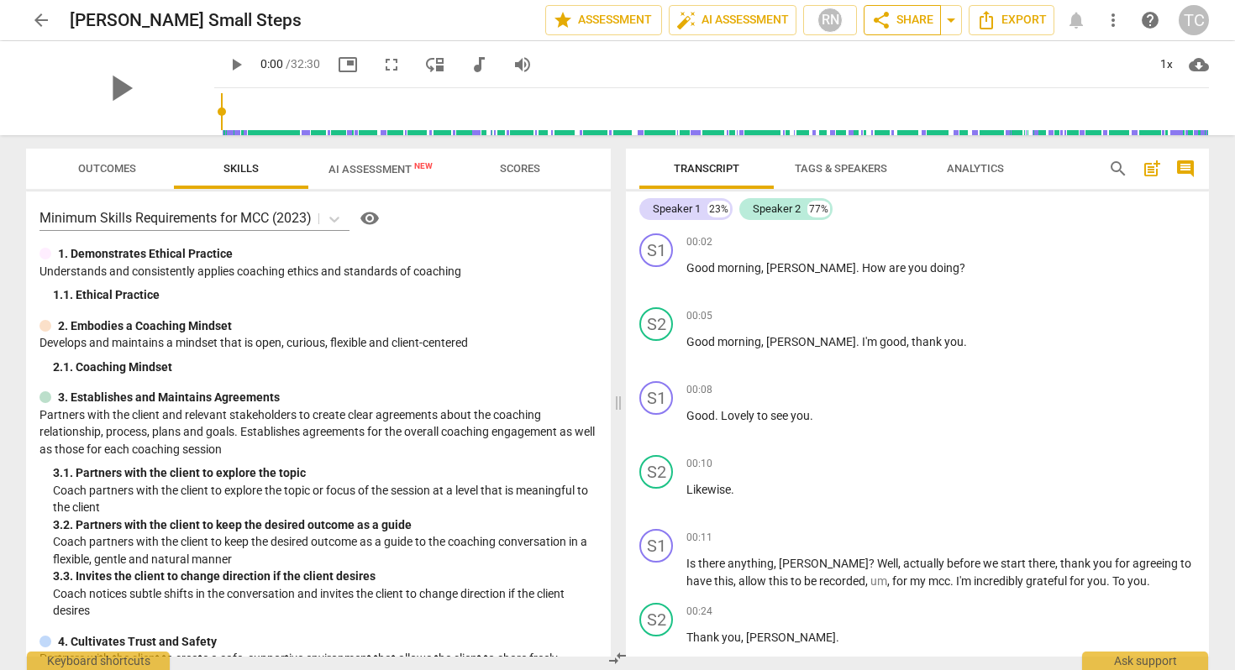
click at [899, 14] on span "share Share" at bounding box center [902, 20] width 62 height 20
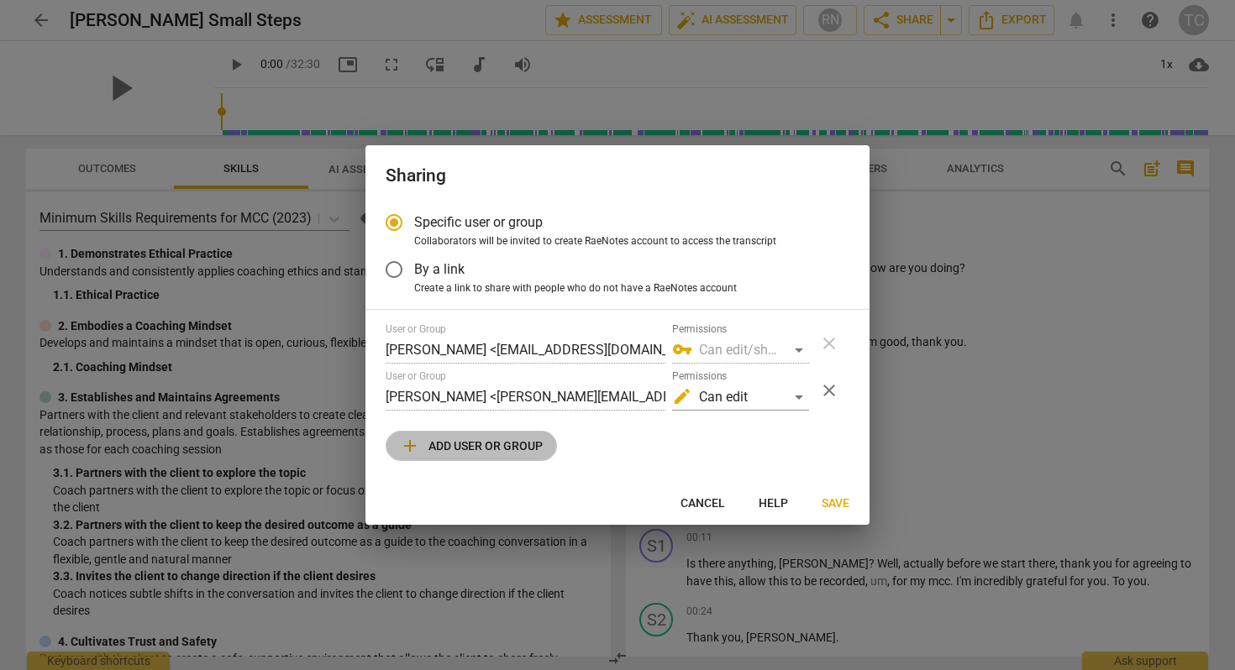
click at [522, 443] on span "add Add user or group" at bounding box center [471, 446] width 143 height 20
radio input "false"
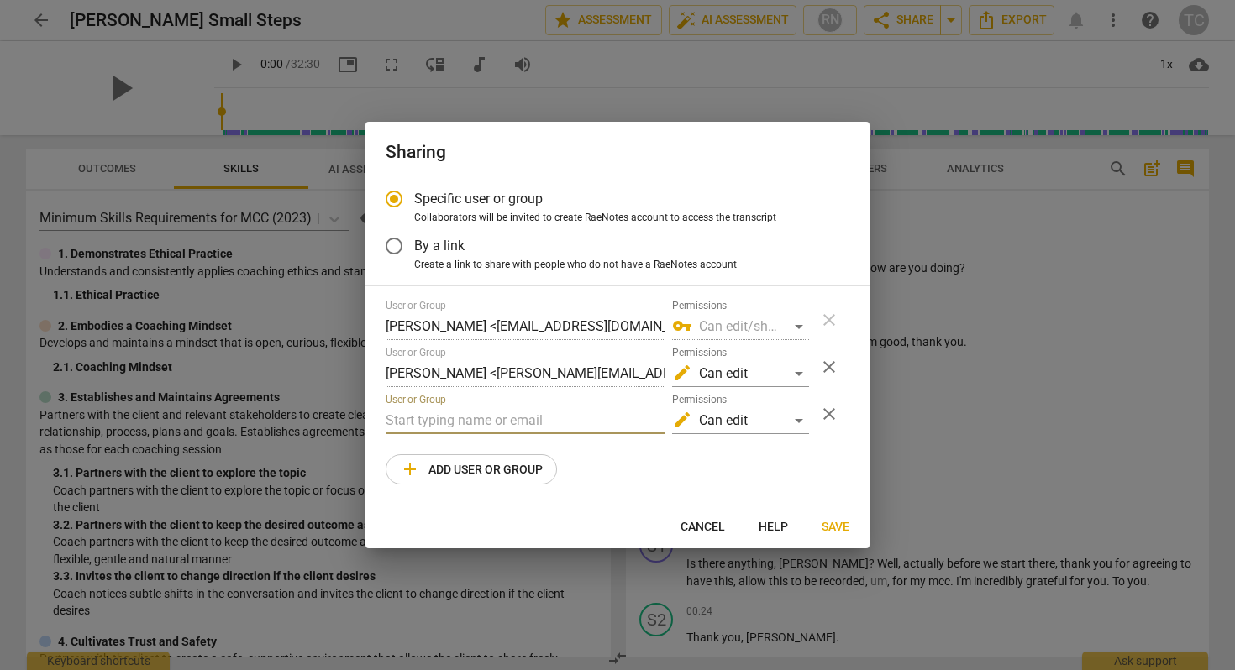
click at [512, 414] on input "text" at bounding box center [526, 420] width 280 height 27
paste input "essan@mweb.co.za, angelica.adamski@gmail.com"
click at [484, 422] on input "essan@mweb.co.za, angelica.adamski@gmail.com" at bounding box center [526, 420] width 280 height 27
drag, startPoint x: 484, startPoint y: 422, endPoint x: 664, endPoint y: 425, distance: 179.8
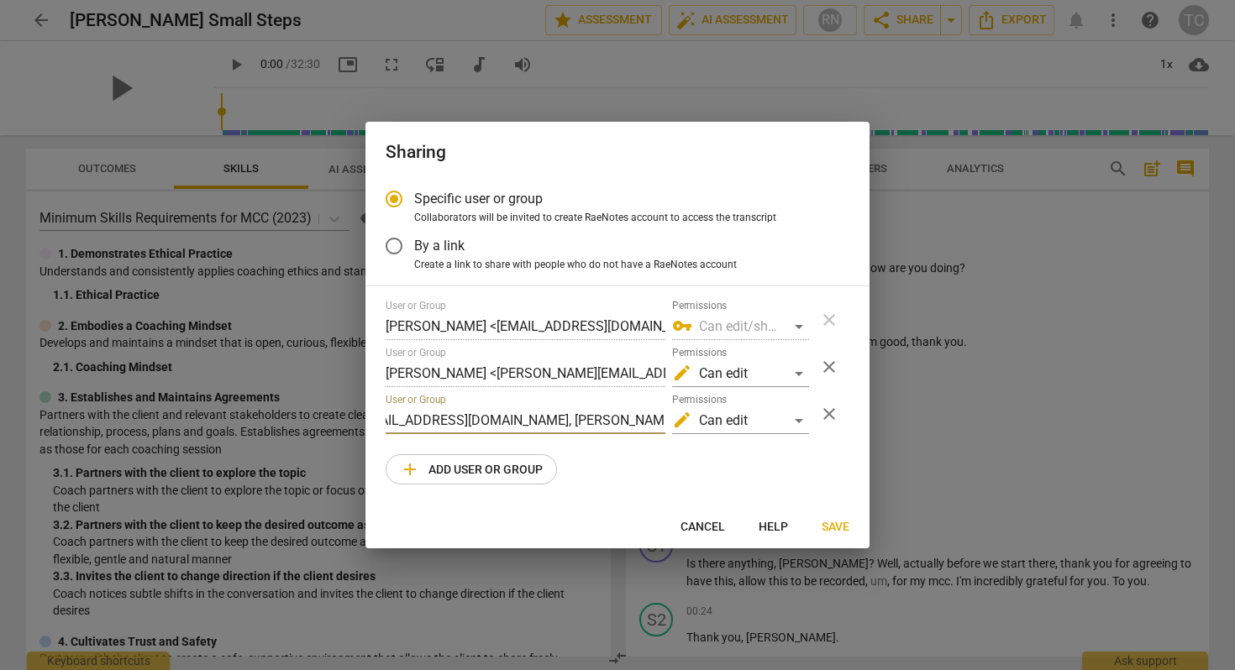
click at [664, 425] on div "User or Group essan@mweb.co.za, angelica.adamski@gmail.com Permissions edit Can…" at bounding box center [597, 414] width 423 height 40
type input "essan@mweb.co.za"
click at [842, 530] on span "Save" at bounding box center [836, 527] width 28 height 17
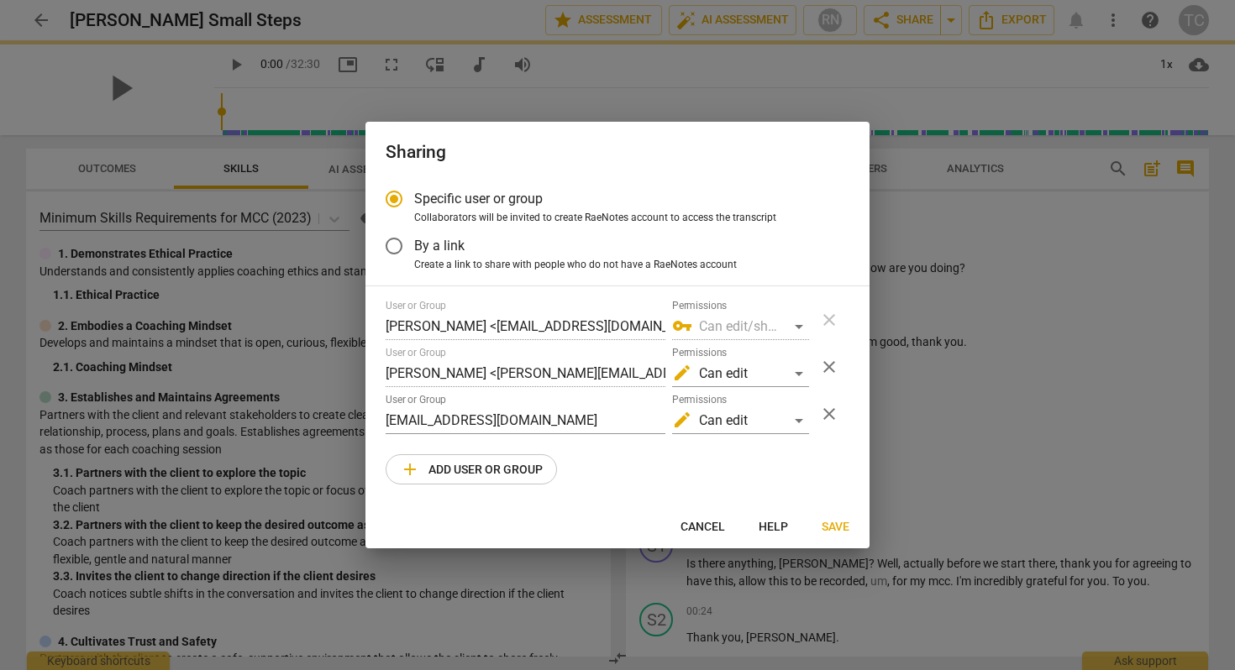
radio input "false"
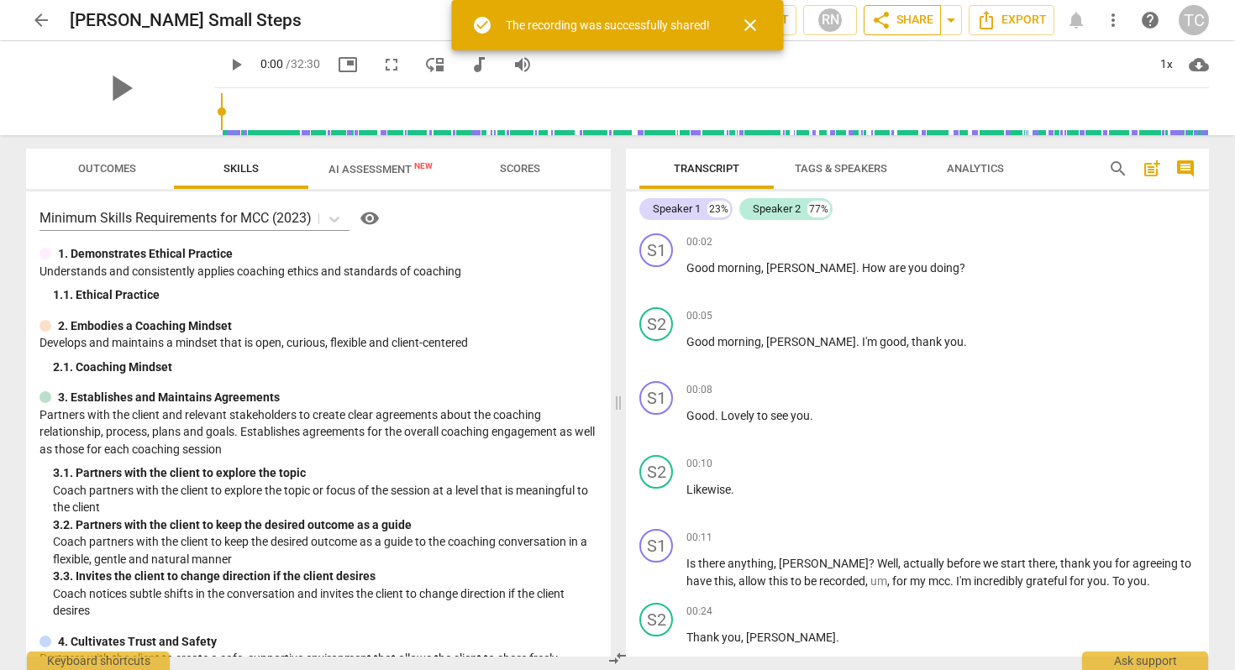
click at [893, 14] on span "share Share" at bounding box center [902, 20] width 62 height 20
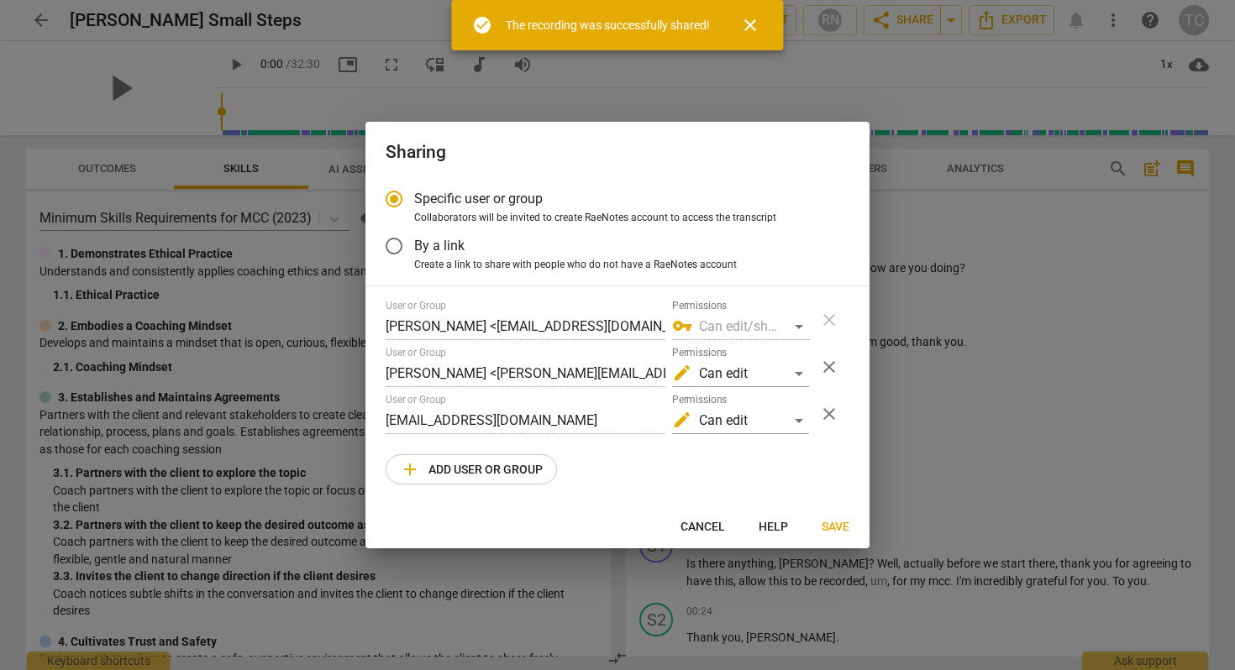
click at [481, 467] on span "add Add user or group" at bounding box center [471, 469] width 143 height 20
radio input "false"
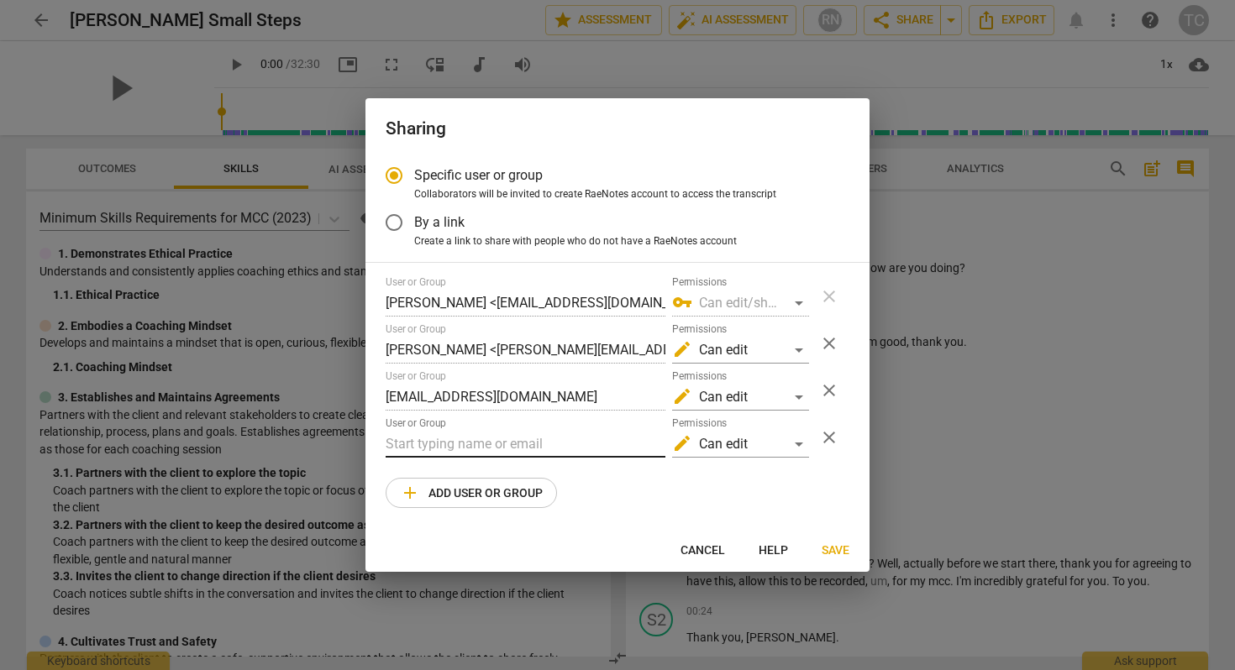
click at [482, 444] on input "text" at bounding box center [526, 444] width 280 height 27
paste input "angelica.adamski@gmail.com"
type input "angelica.adamski@gmail.com"
click at [841, 546] on span "Save" at bounding box center [836, 551] width 28 height 17
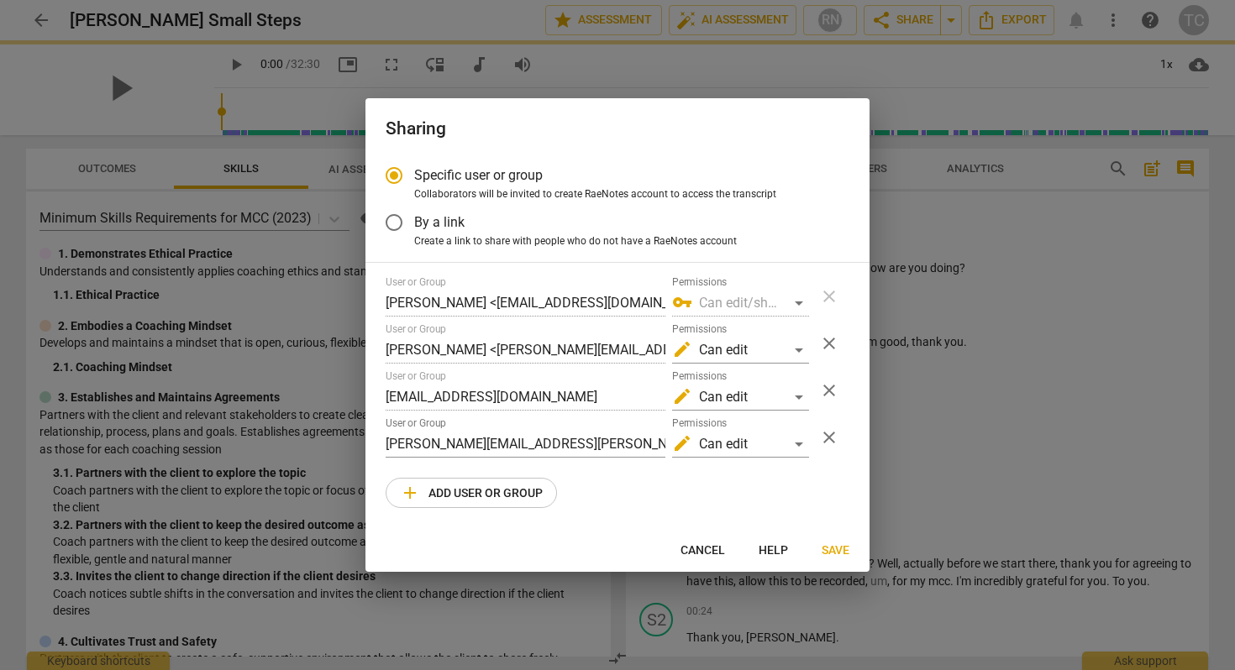
radio input "false"
